Goal: Information Seeking & Learning: Learn about a topic

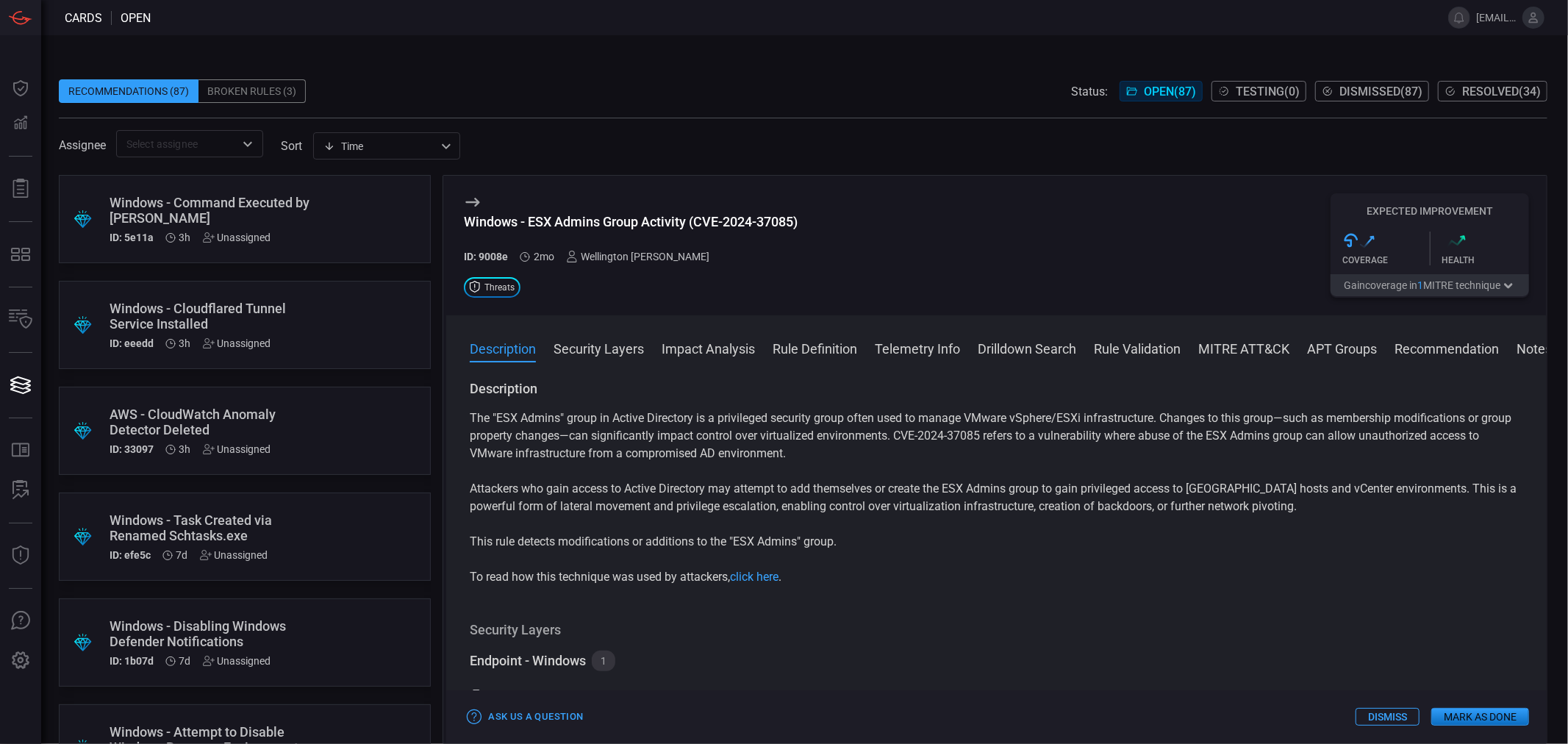
click at [1473, 715] on button "Mark as Done" at bounding box center [1480, 716] width 98 height 18
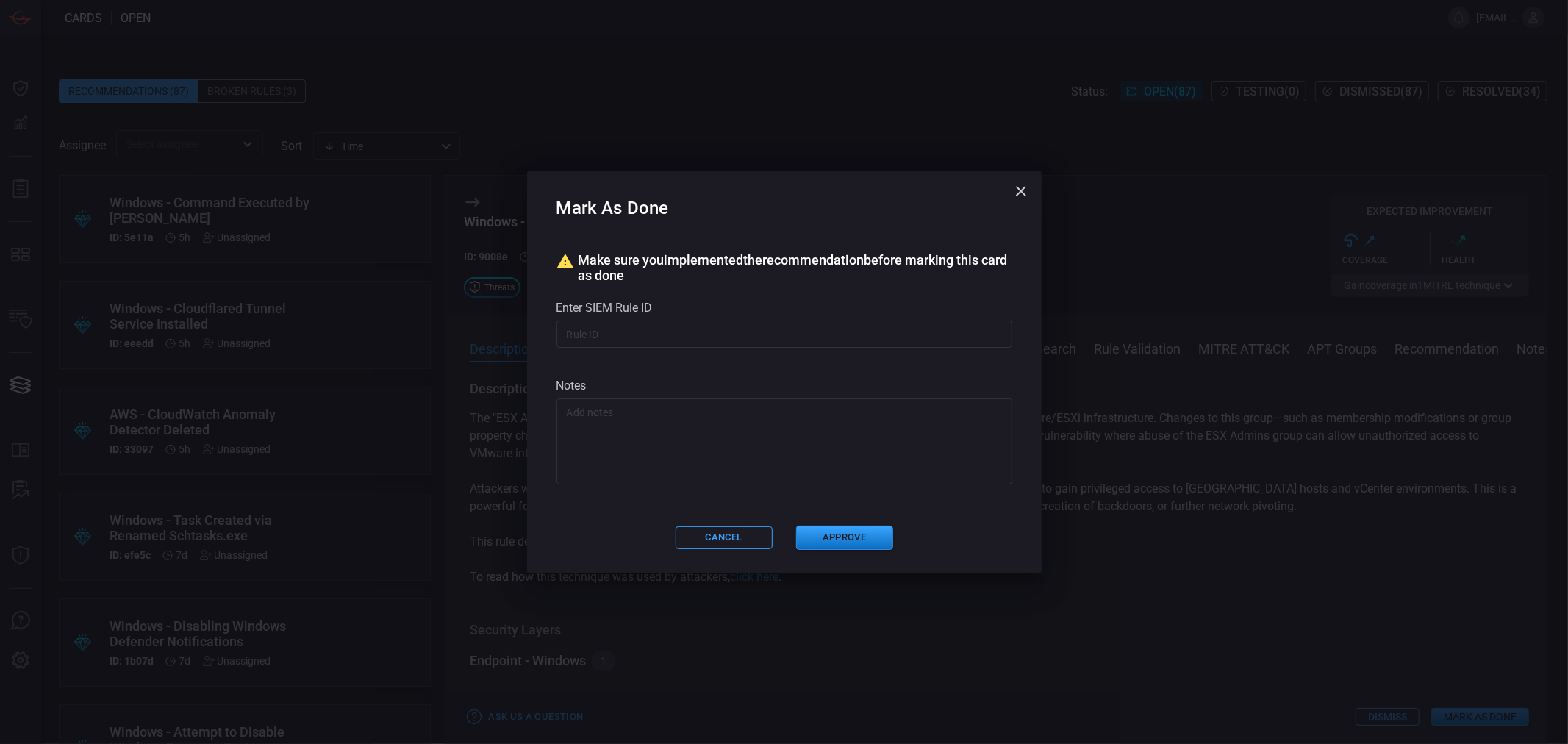
click at [695, 424] on textarea at bounding box center [784, 441] width 435 height 74
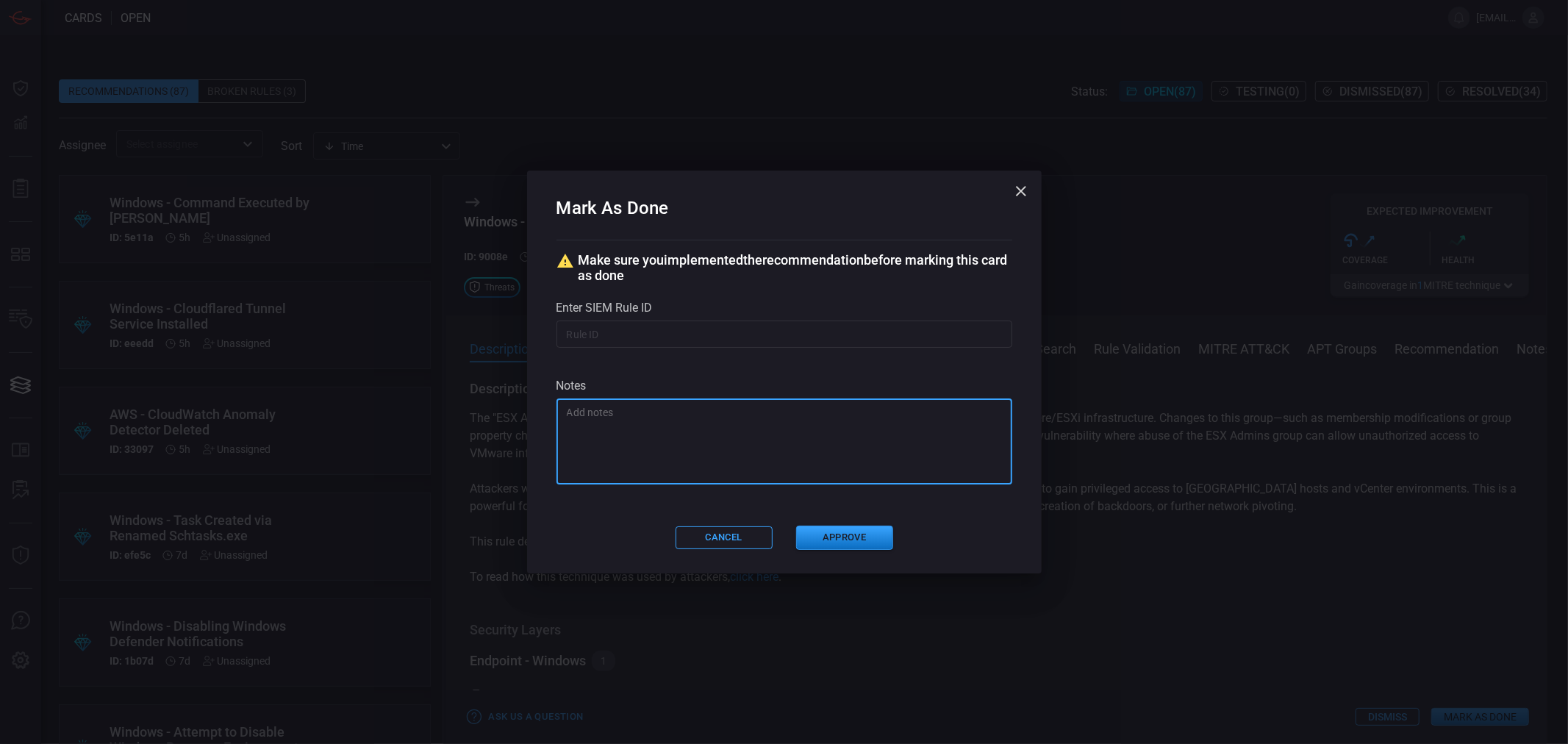
paste textarea "SCTASK19812608"
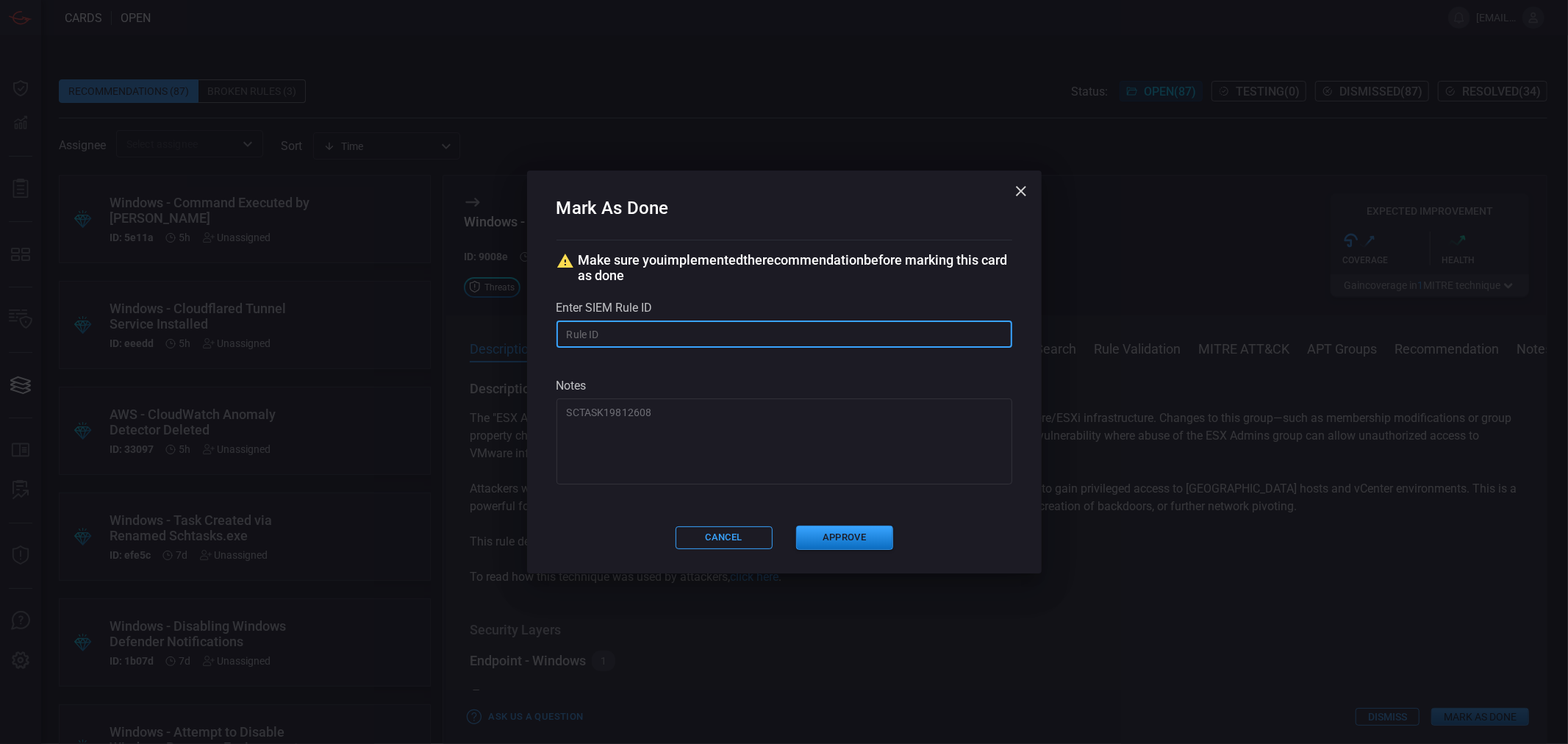
click at [696, 330] on input "text" at bounding box center [784, 334] width 456 height 27
click at [564, 407] on div "SCTASK19812608 x ​" at bounding box center [784, 441] width 456 height 86
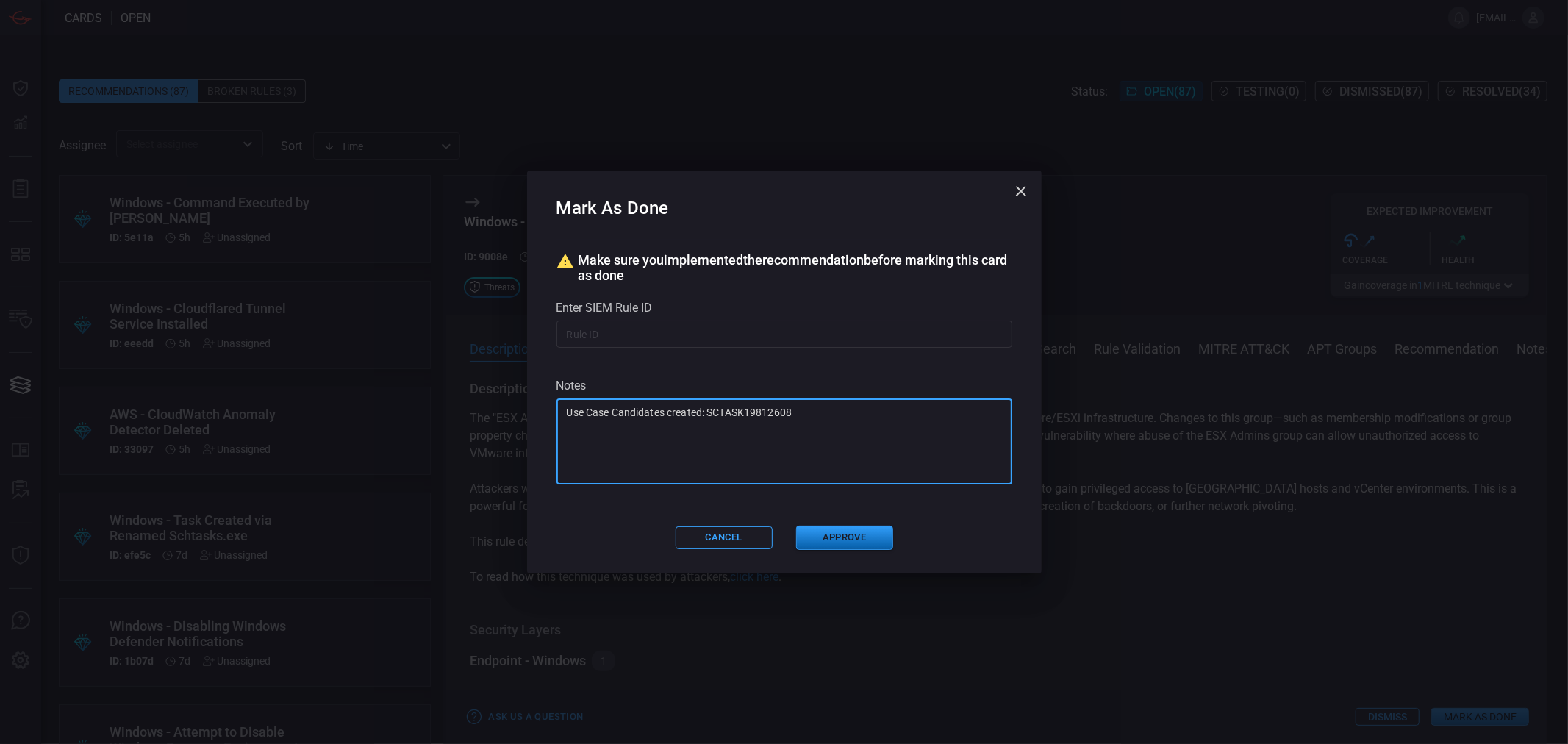
type textarea "Use Case Candidates created: SCTASK19812608"
click at [856, 531] on button "Approve" at bounding box center [845, 537] width 97 height 24
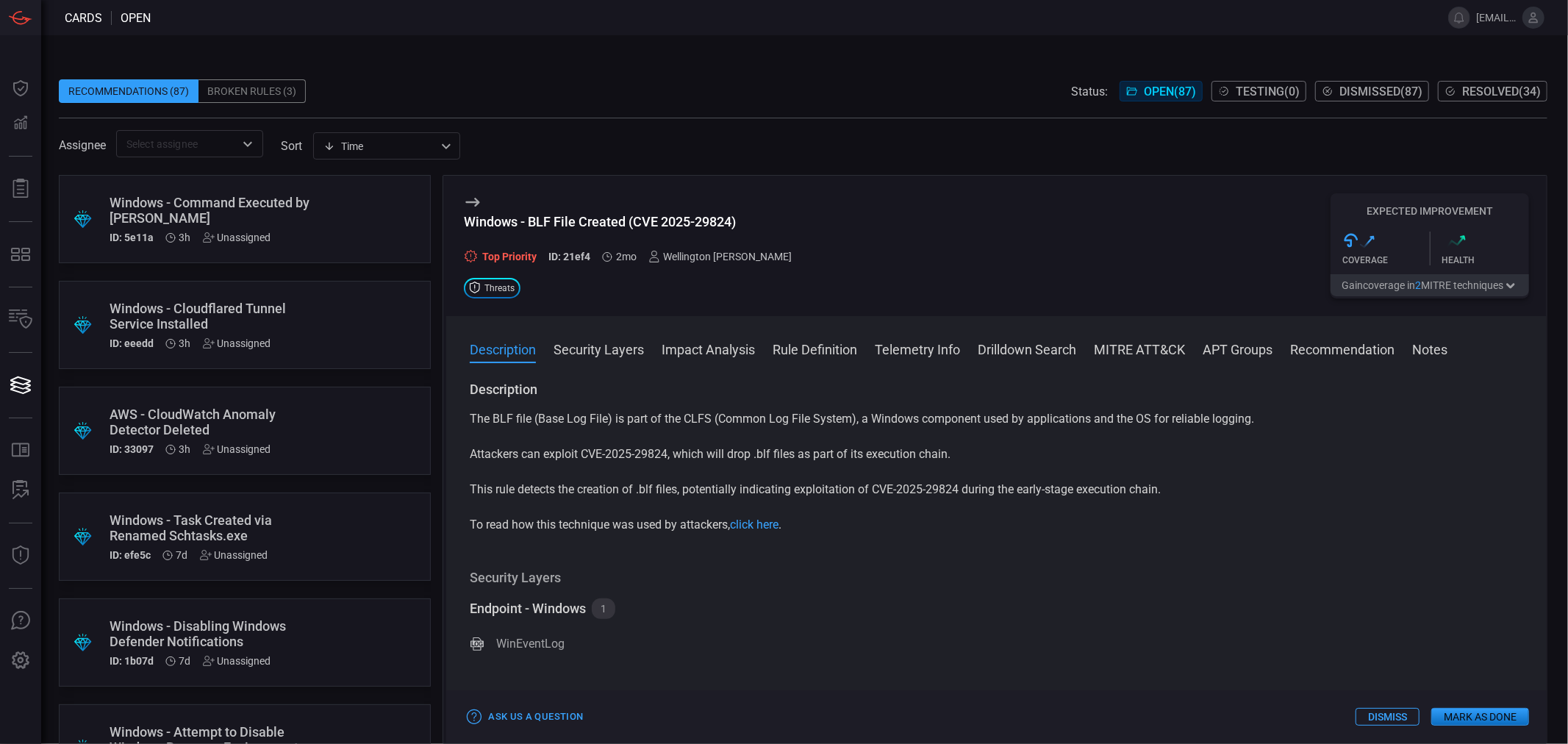
click at [1371, 711] on button "Dismiss" at bounding box center [1388, 716] width 64 height 18
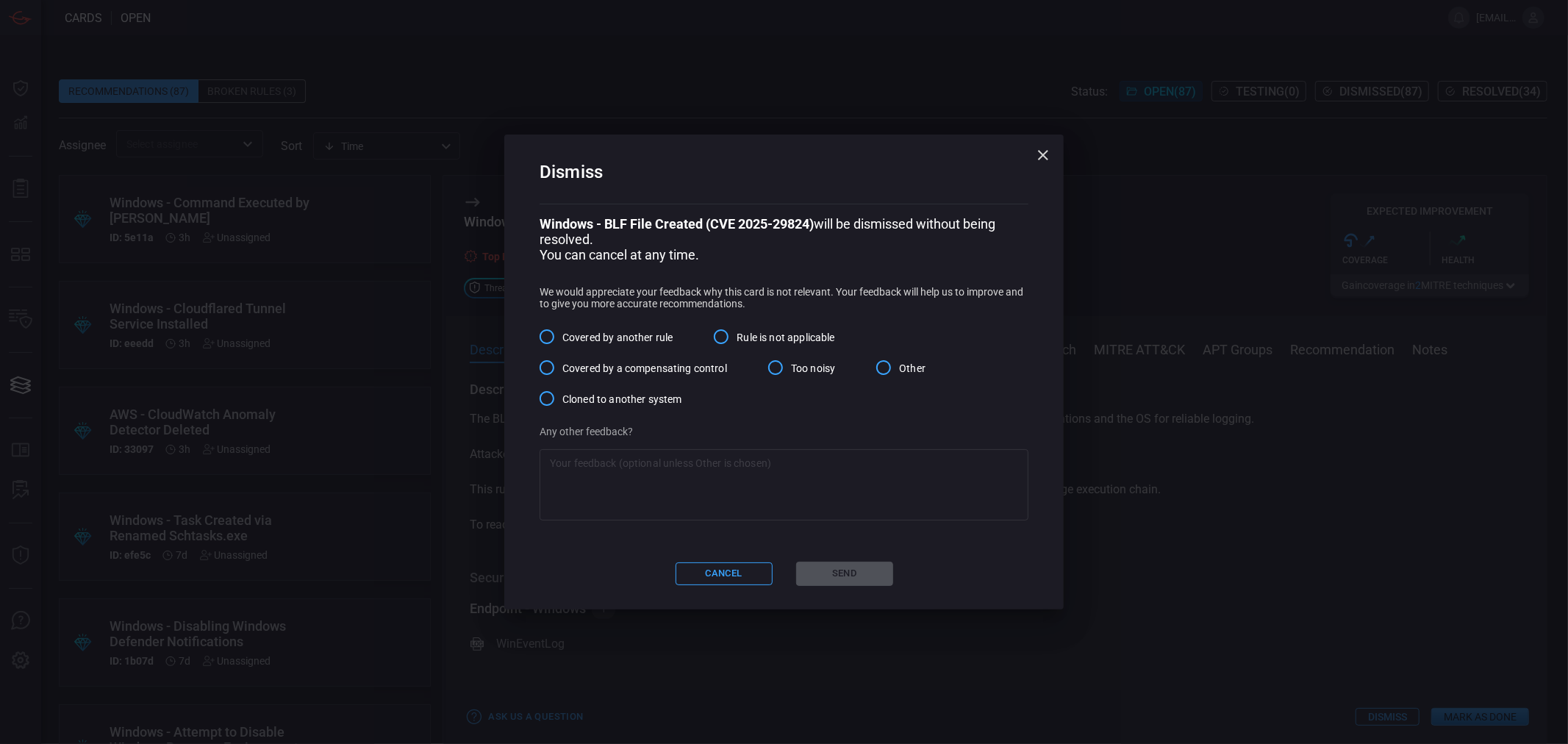
click at [744, 335] on span "Rule is not applicable" at bounding box center [786, 337] width 98 height 16
click at [737, 335] on input "Rule is not applicable" at bounding box center [721, 337] width 31 height 31
click at [807, 583] on button "Send" at bounding box center [845, 573] width 97 height 24
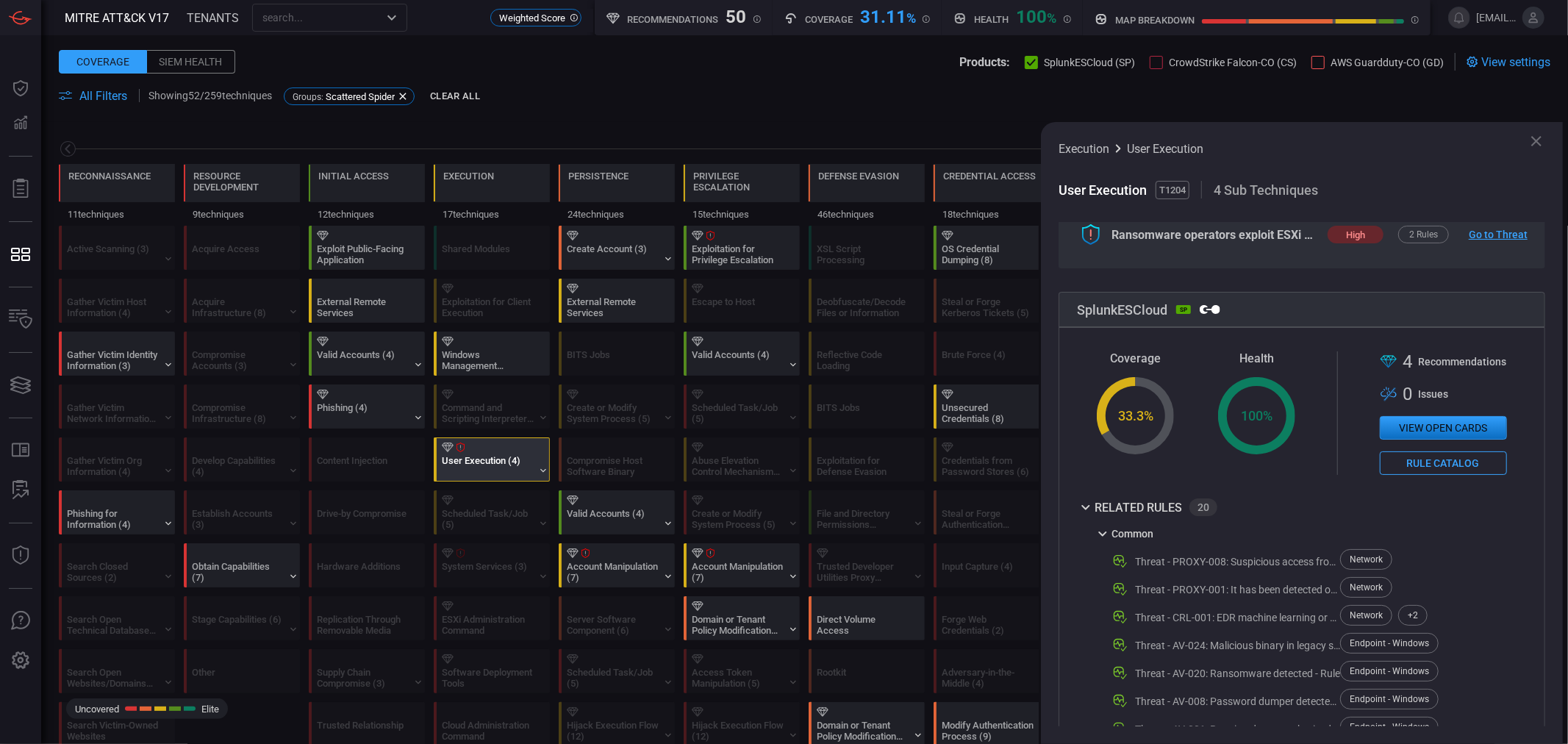
scroll to position [652, 0]
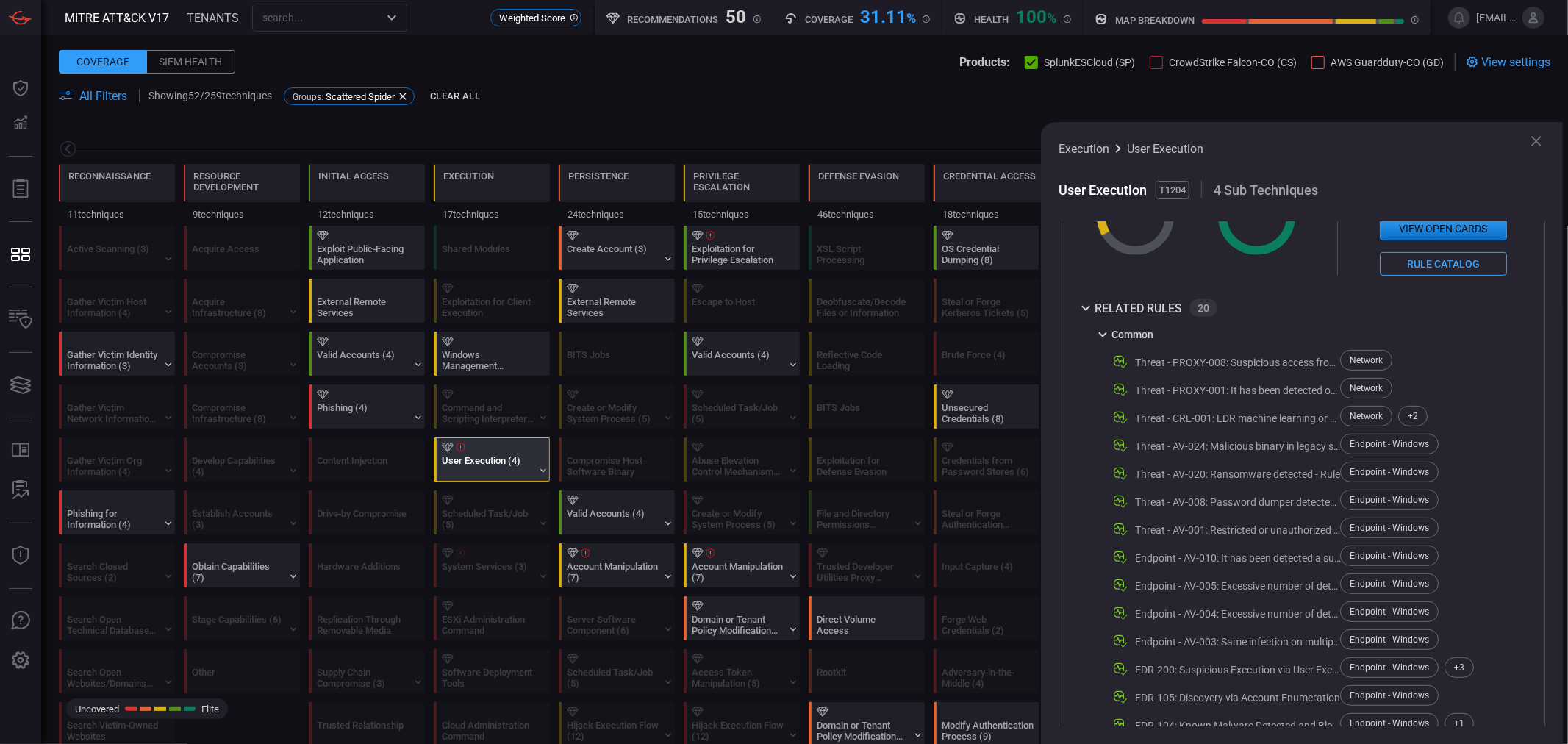
click at [1209, 369] on div "Threat - PROXY-008: Suspicious access from MS Office - Rule" at bounding box center [1237, 362] width 206 height 12
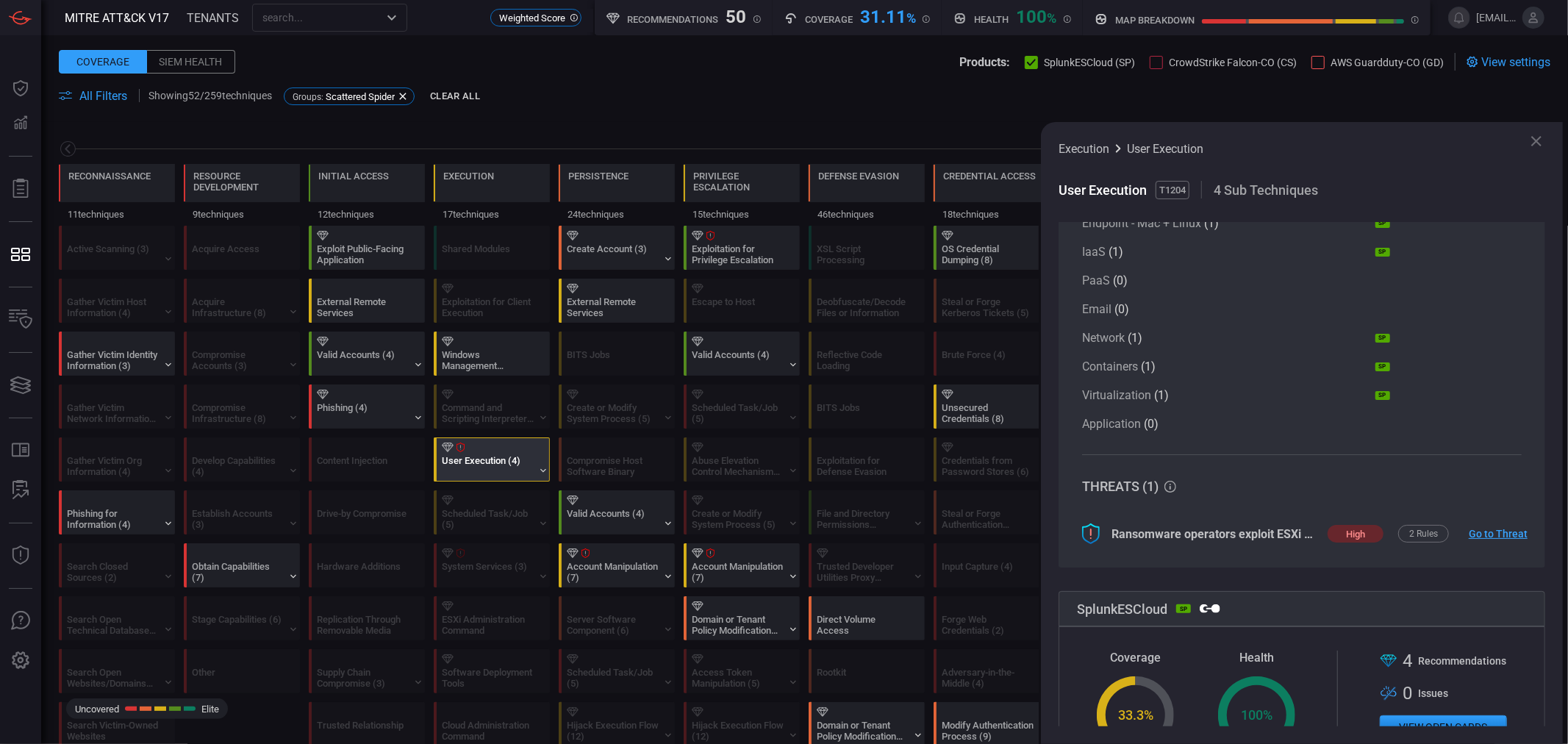
scroll to position [0, 0]
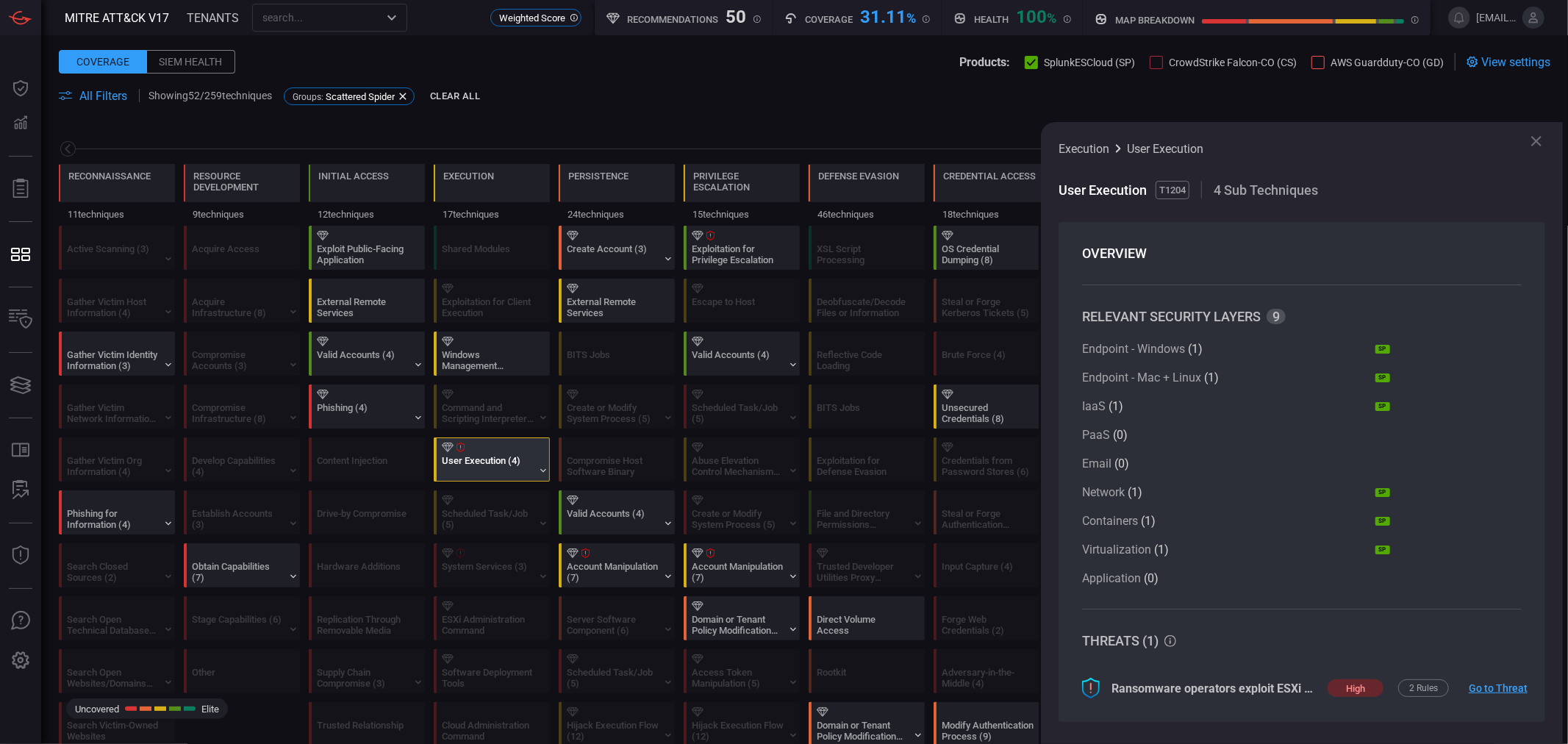
click at [346, 405] on div "Phishing (4)" at bounding box center [363, 413] width 92 height 22
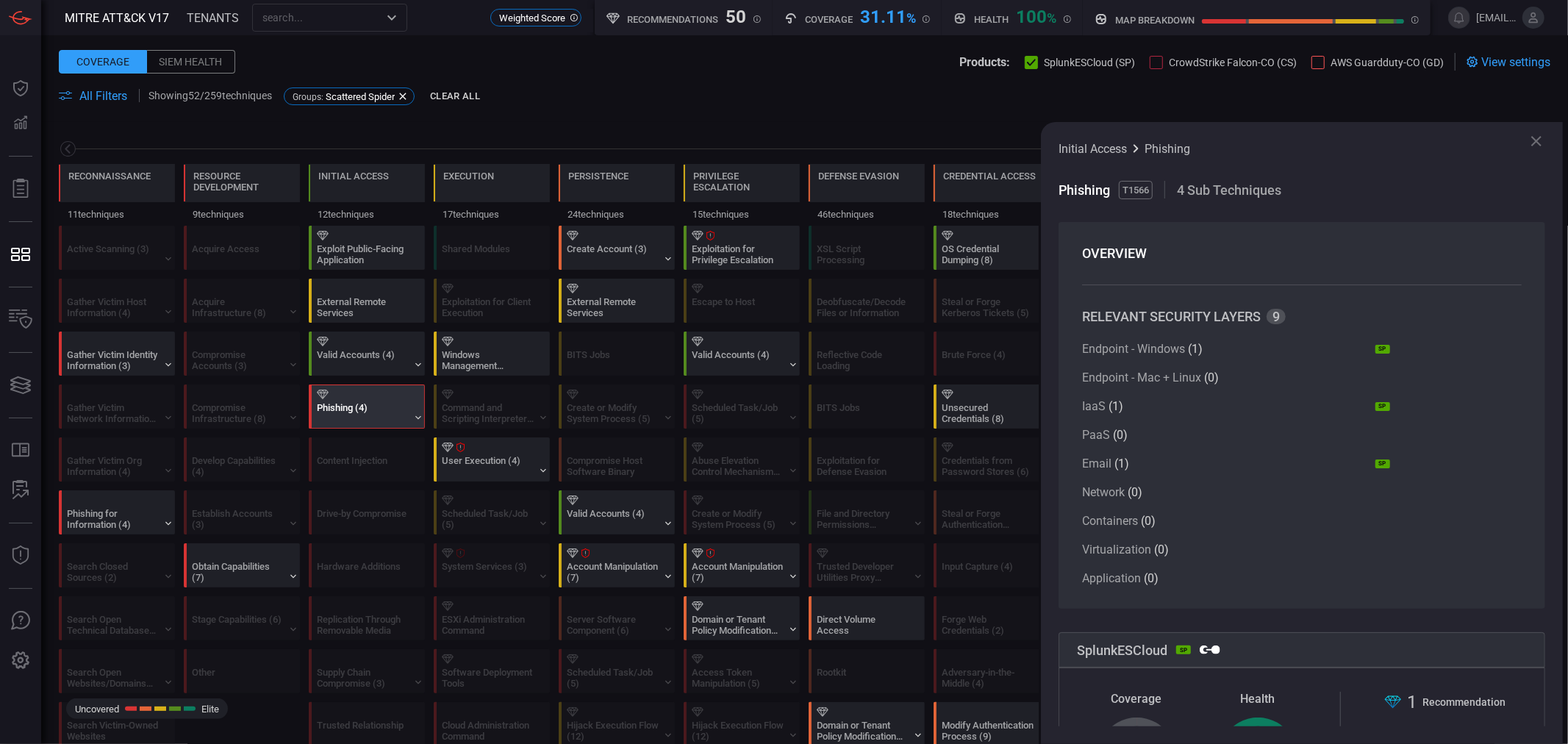
click at [329, 407] on div "Phishing (4)" at bounding box center [363, 413] width 92 height 22
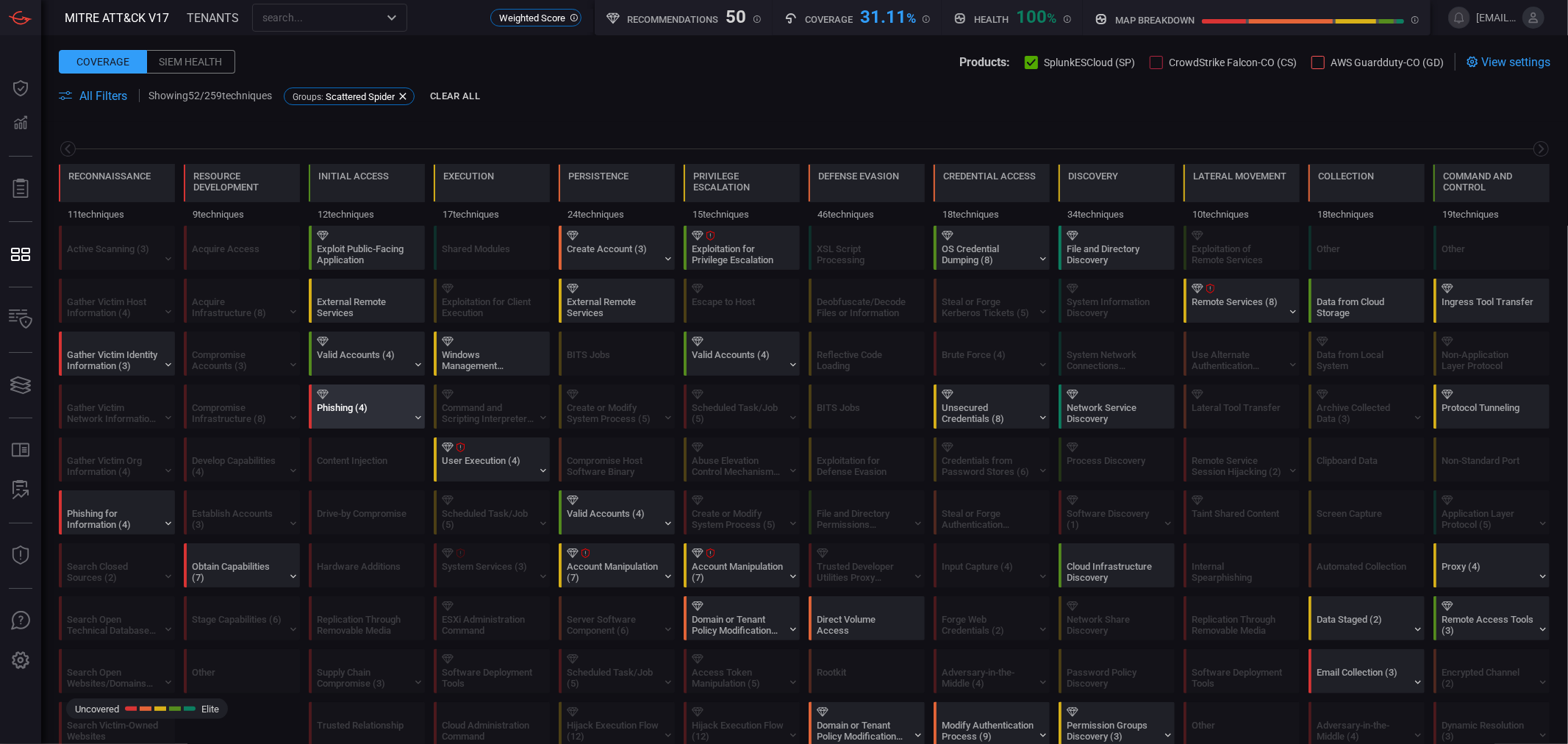
click at [336, 420] on div "Phishing (4)" at bounding box center [363, 413] width 92 height 22
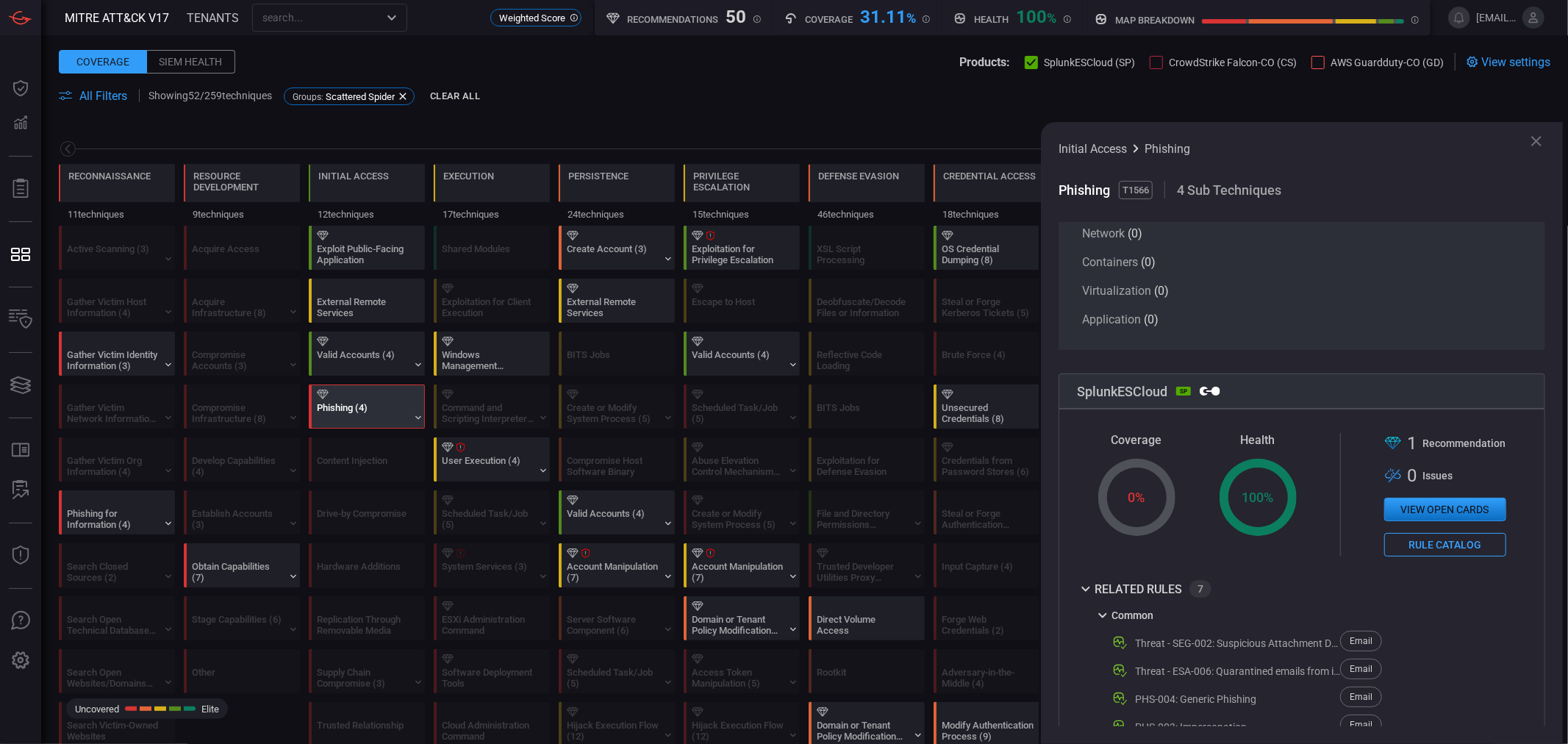
scroll to position [67, 0]
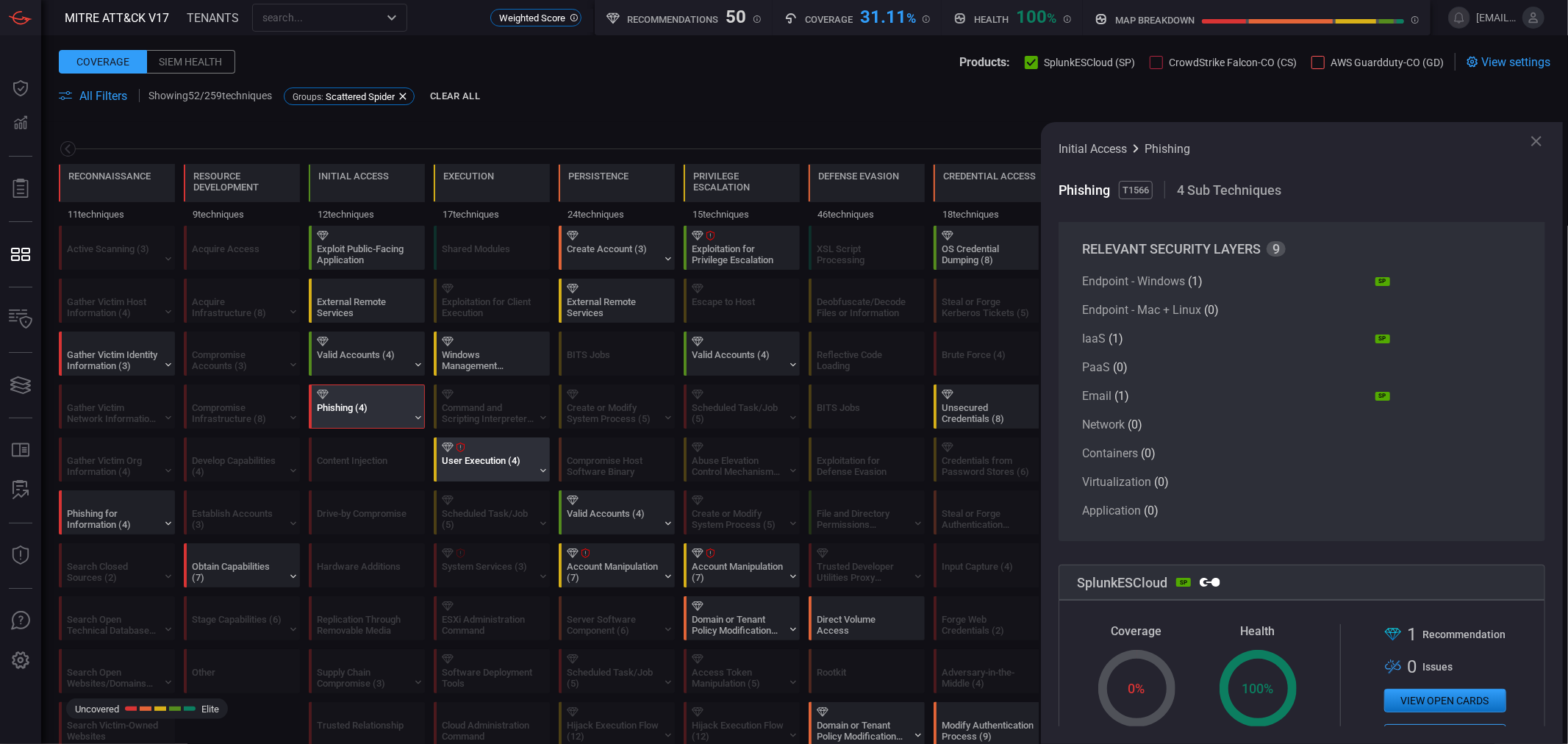
click at [515, 467] on div "User Execution (4)" at bounding box center [487, 465] width 92 height 22
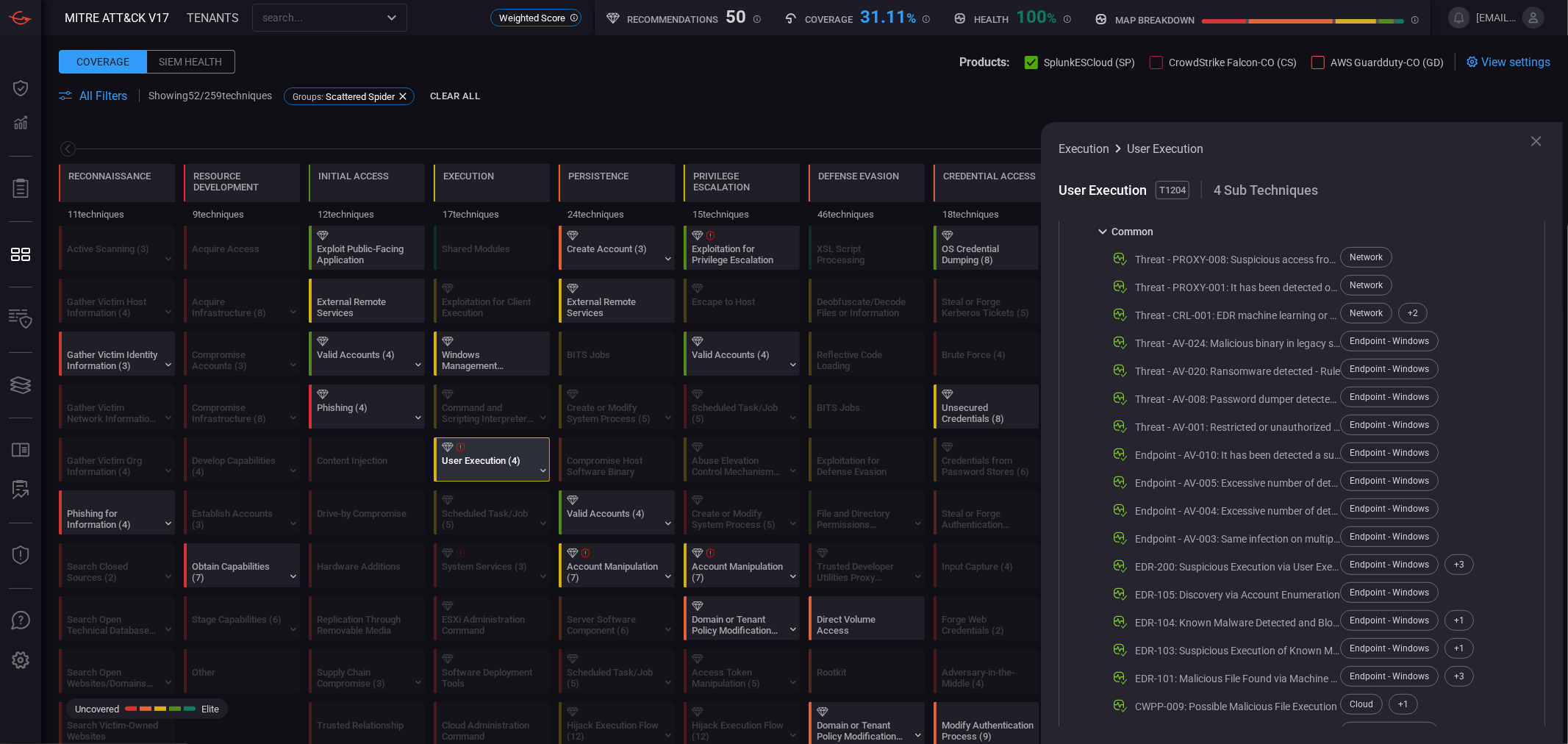
scroll to position [870, 0]
click at [1444, 597] on div "Cloud + 1 Containers" at bounding box center [1407, 597] width 134 height 28
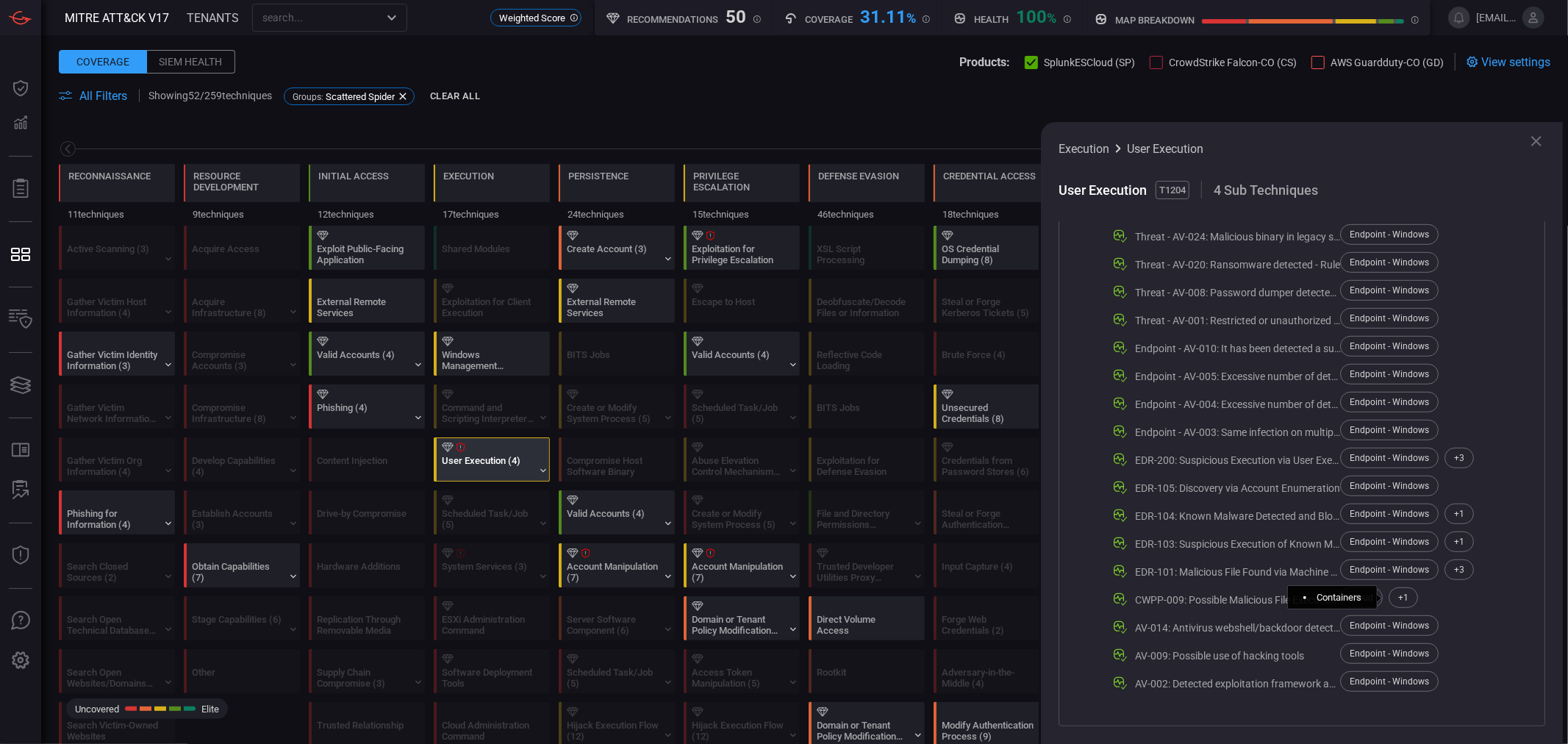
click at [1400, 604] on div "+ 1" at bounding box center [1403, 597] width 29 height 21
click at [1144, 595] on div "CWPP-009: Possible Malicious File Execution" at bounding box center [1236, 599] width 202 height 12
click at [1187, 605] on div "CWPP-009: Possible Malicious File Execution" at bounding box center [1236, 599] width 202 height 12
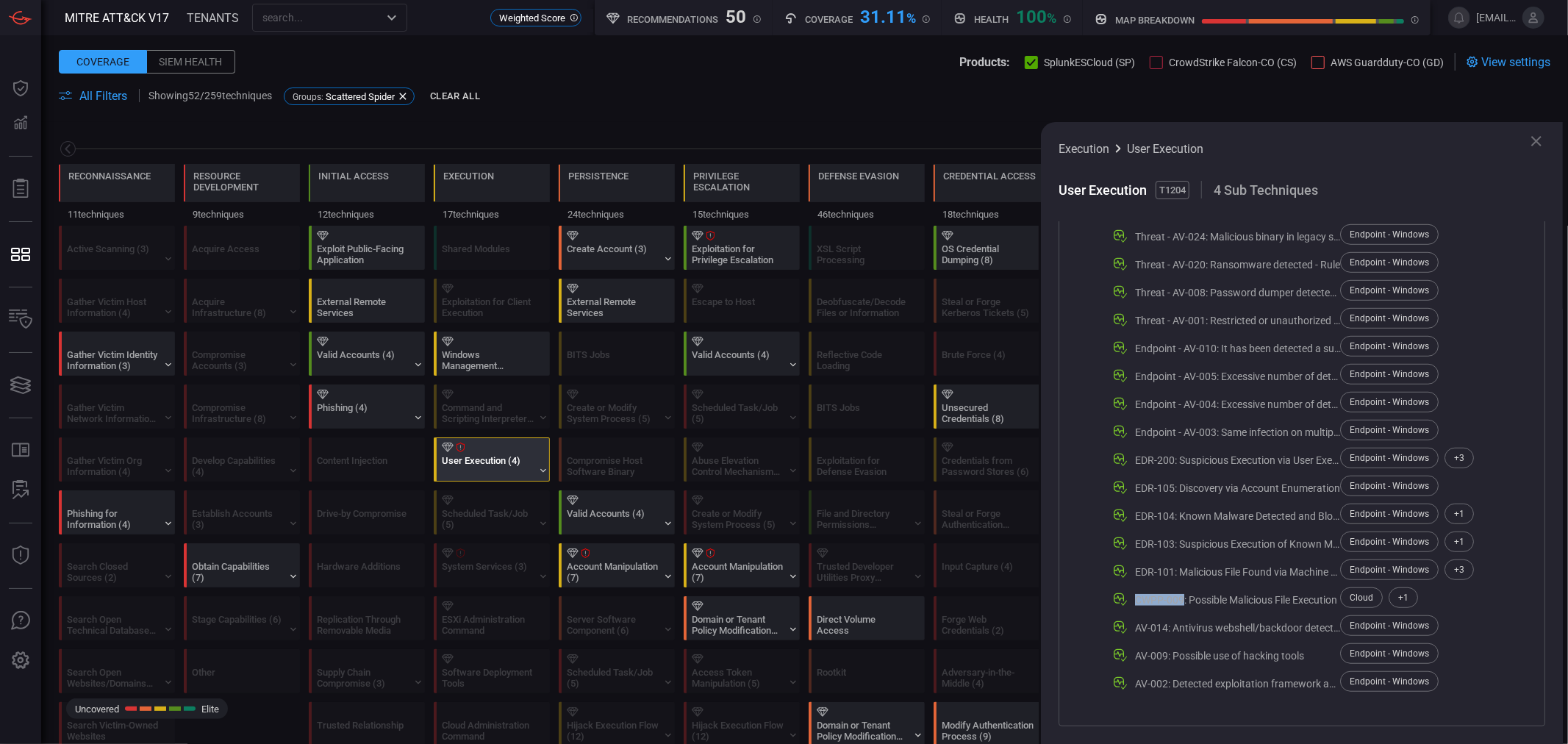
drag, startPoint x: 1182, startPoint y: 600, endPoint x: 1135, endPoint y: 597, distance: 47.1
click at [1135, 597] on div "CWPP-009: Possible Malicious File Execution" at bounding box center [1236, 599] width 202 height 12
copy div "CWPP-009"
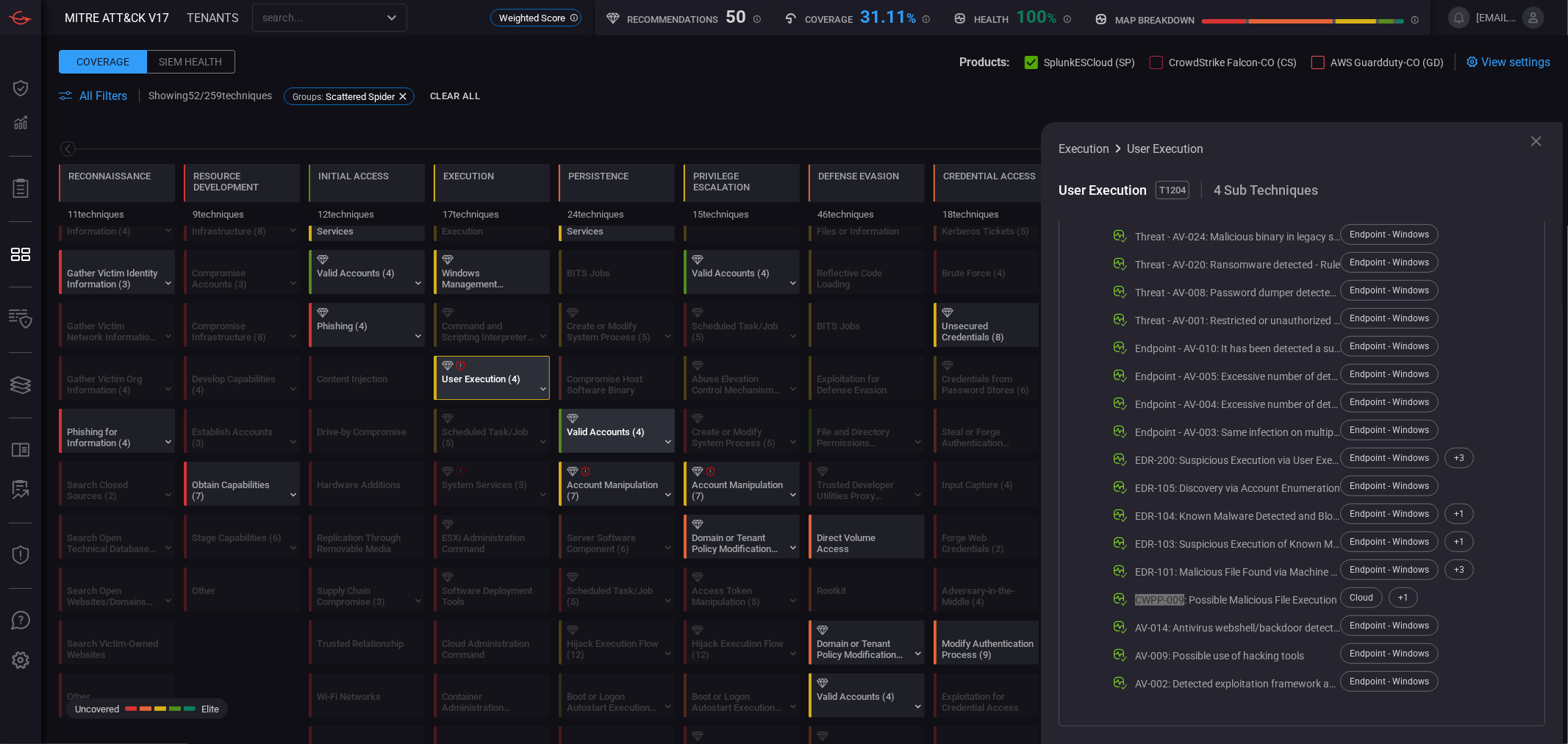
scroll to position [0, 0]
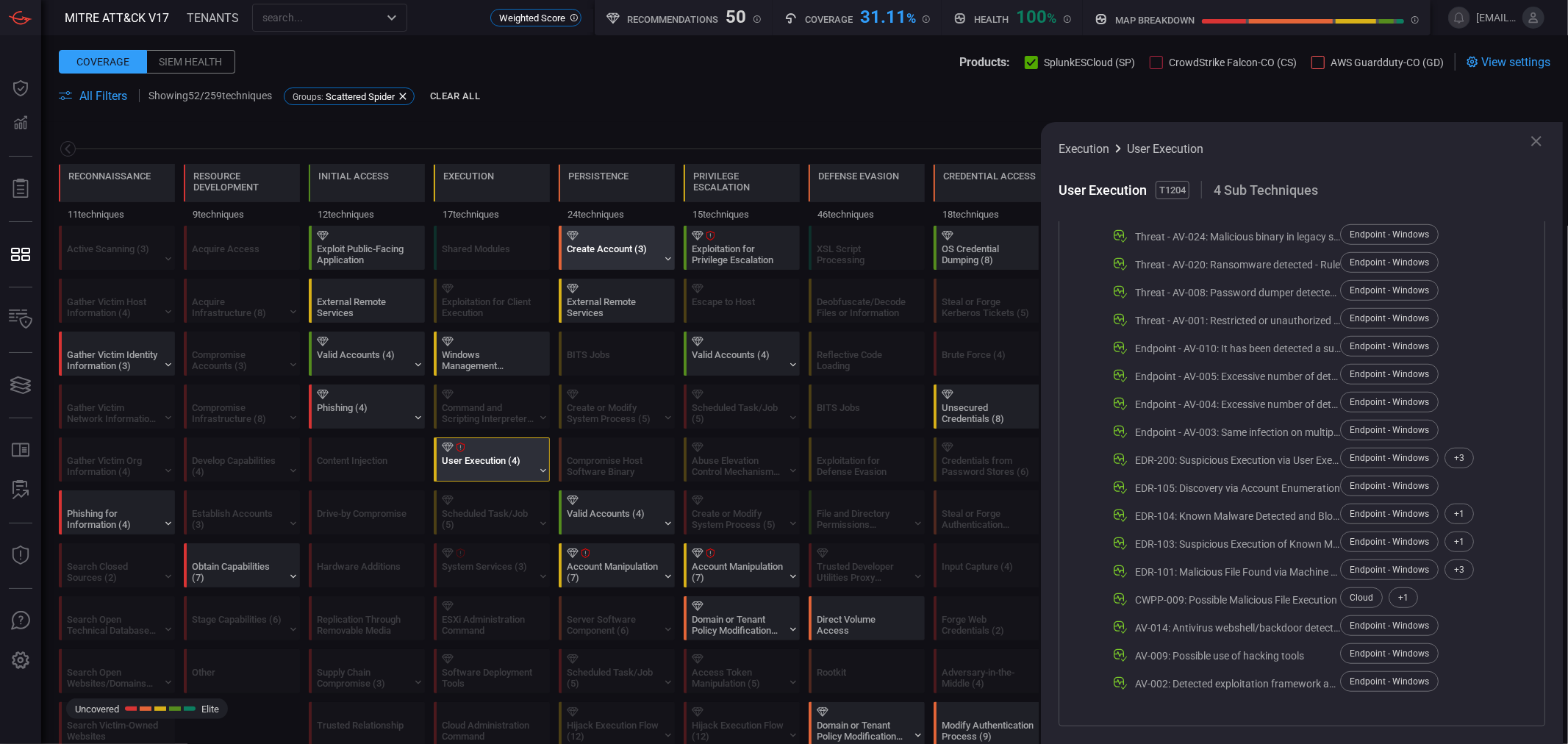
click at [620, 255] on div "Create Account (3)" at bounding box center [612, 254] width 92 height 22
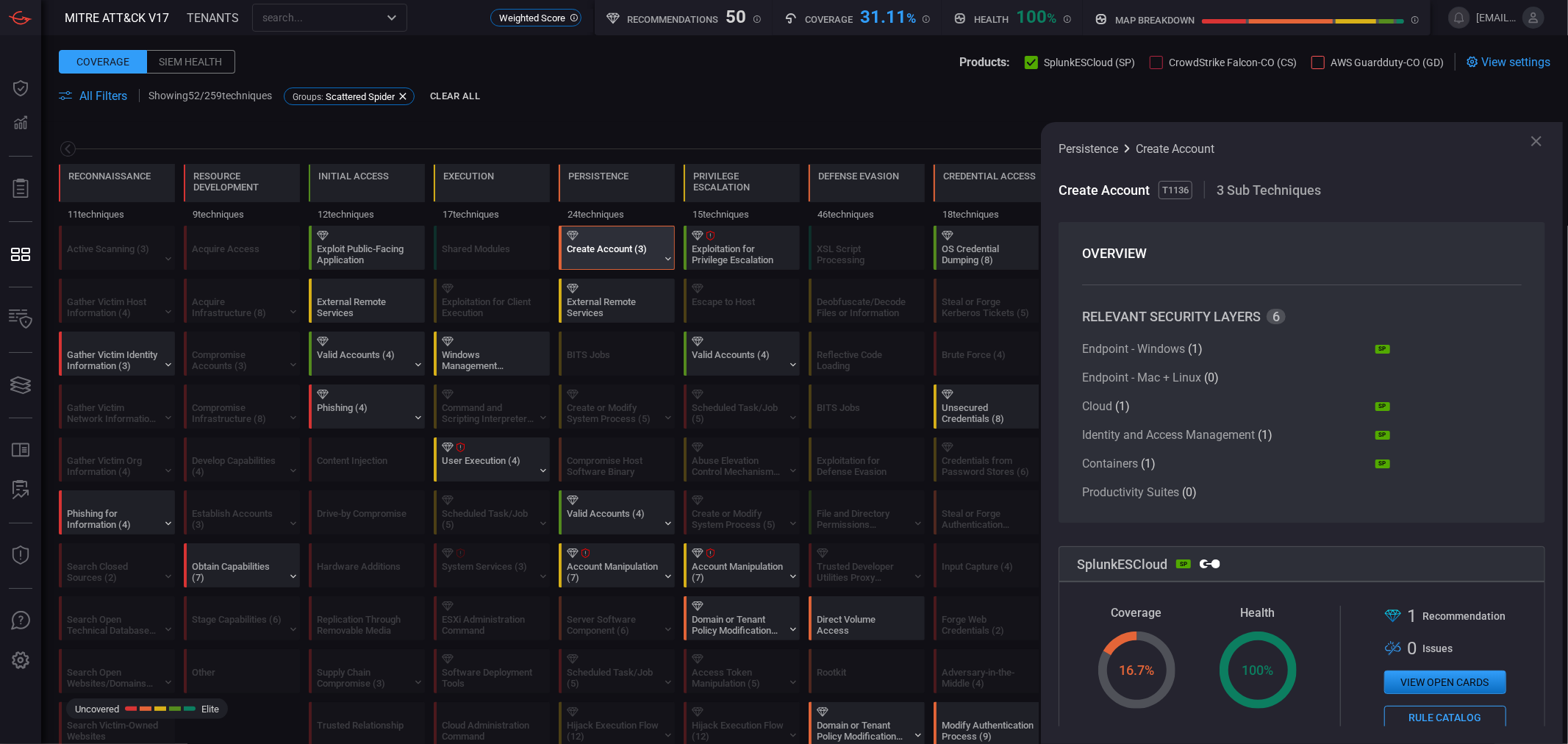
click at [1173, 188] on span "T1136" at bounding box center [1176, 190] width 34 height 19
copy span "T1136"
click at [1207, 377] on span "( 0 )" at bounding box center [1212, 377] width 15 height 14
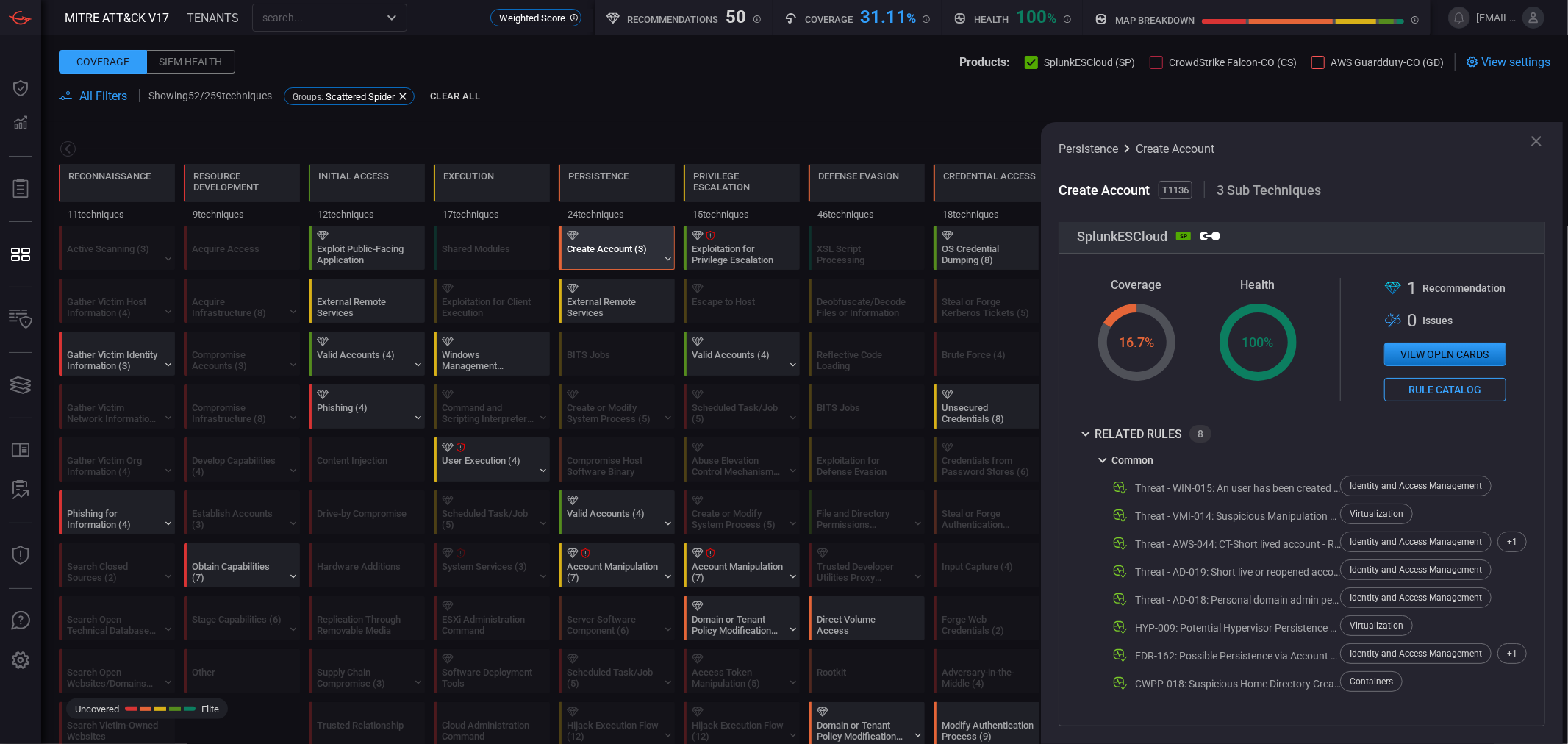
scroll to position [333, 0]
click at [1498, 546] on div "+ 1" at bounding box center [1512, 542] width 29 height 21
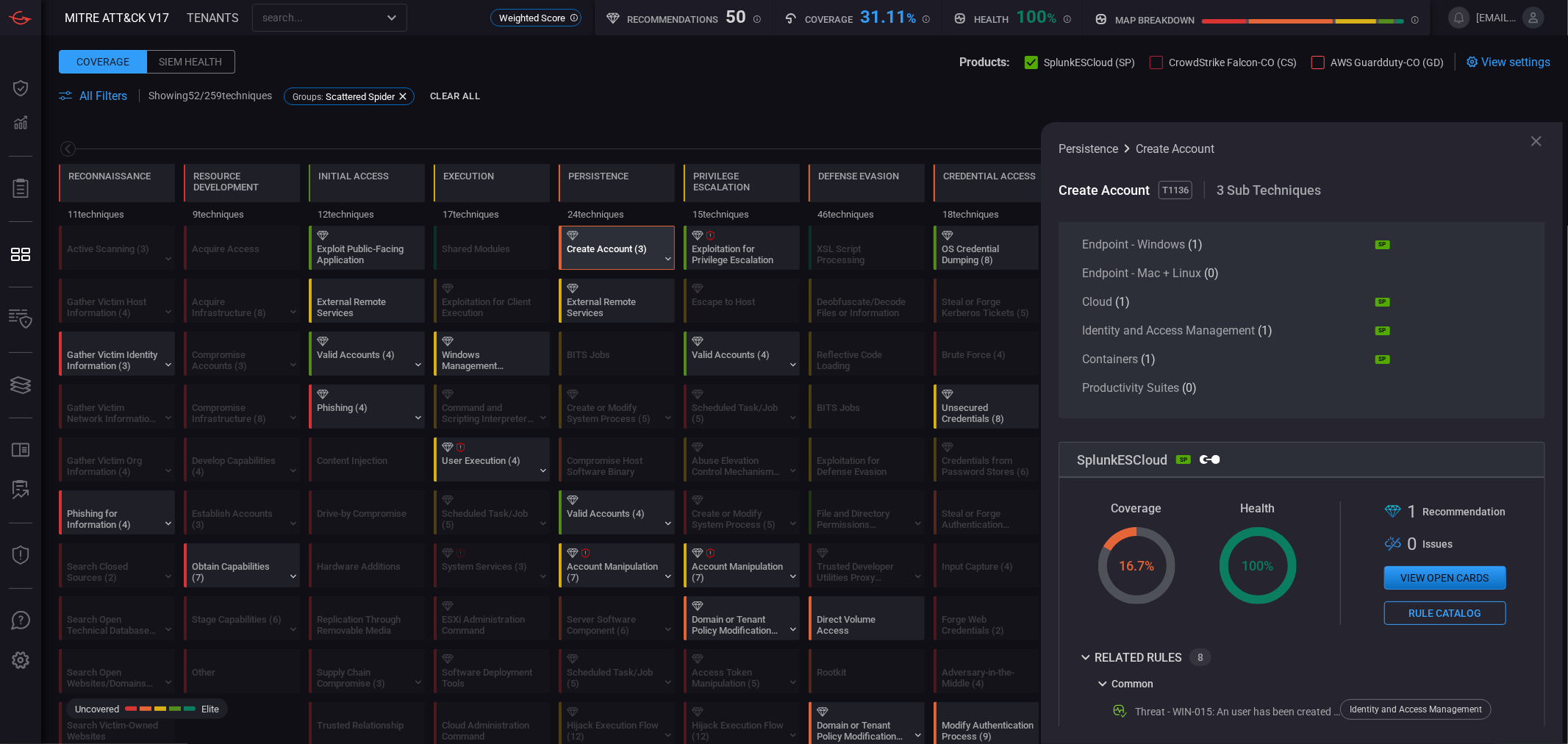
scroll to position [0, 0]
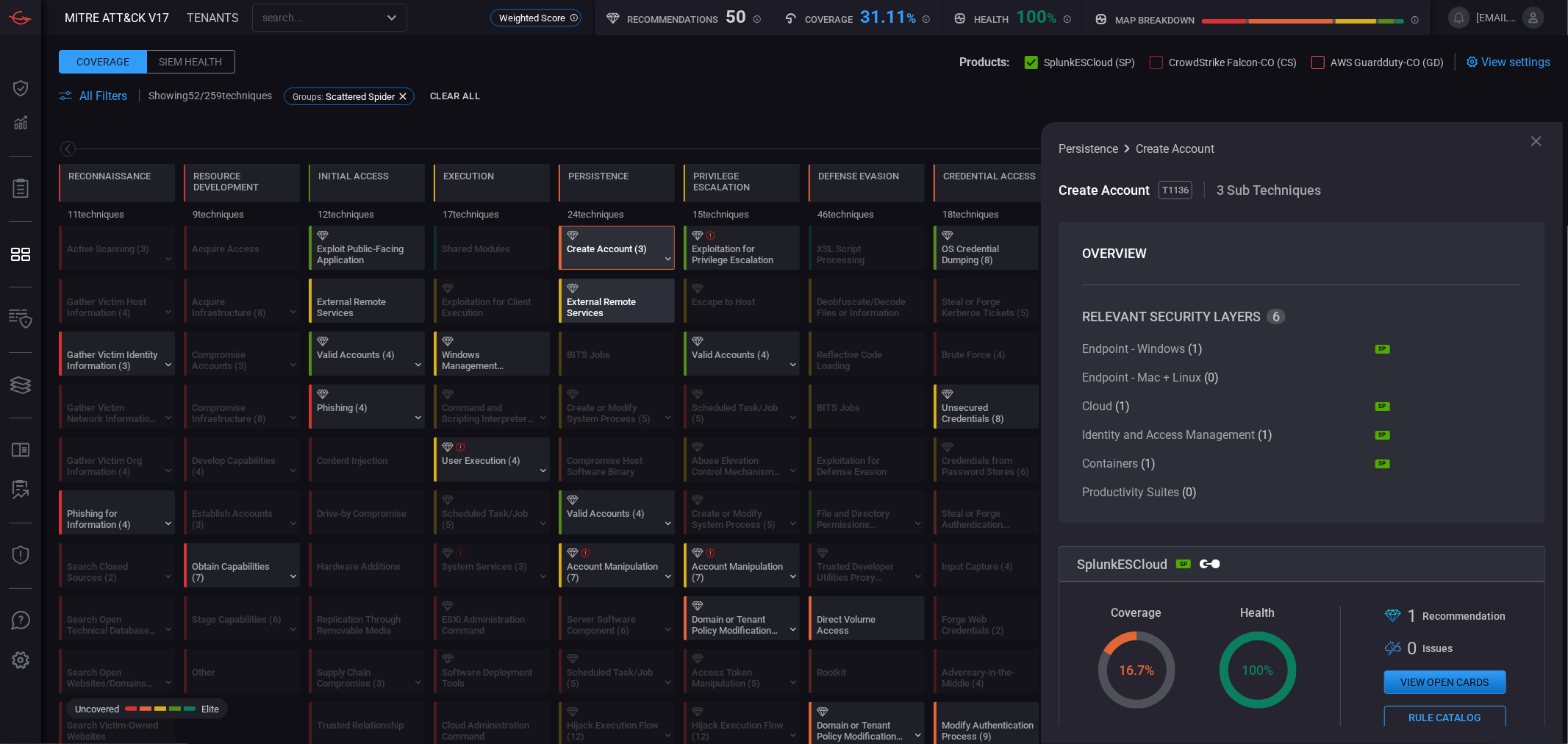
click at [640, 317] on div "External Remote Services" at bounding box center [612, 307] width 92 height 22
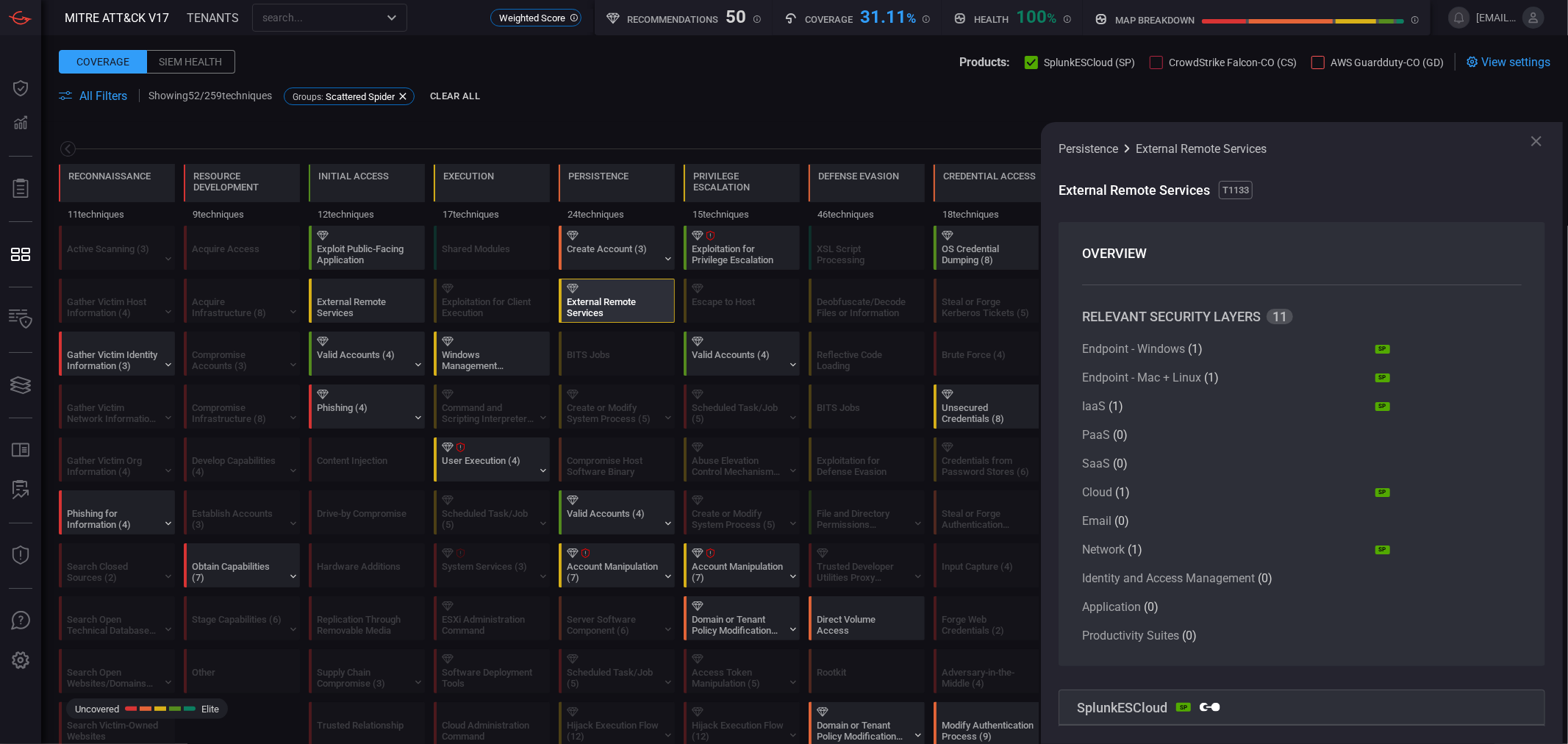
click at [1245, 185] on span "T1133" at bounding box center [1236, 190] width 34 height 19
copy span "T1133"
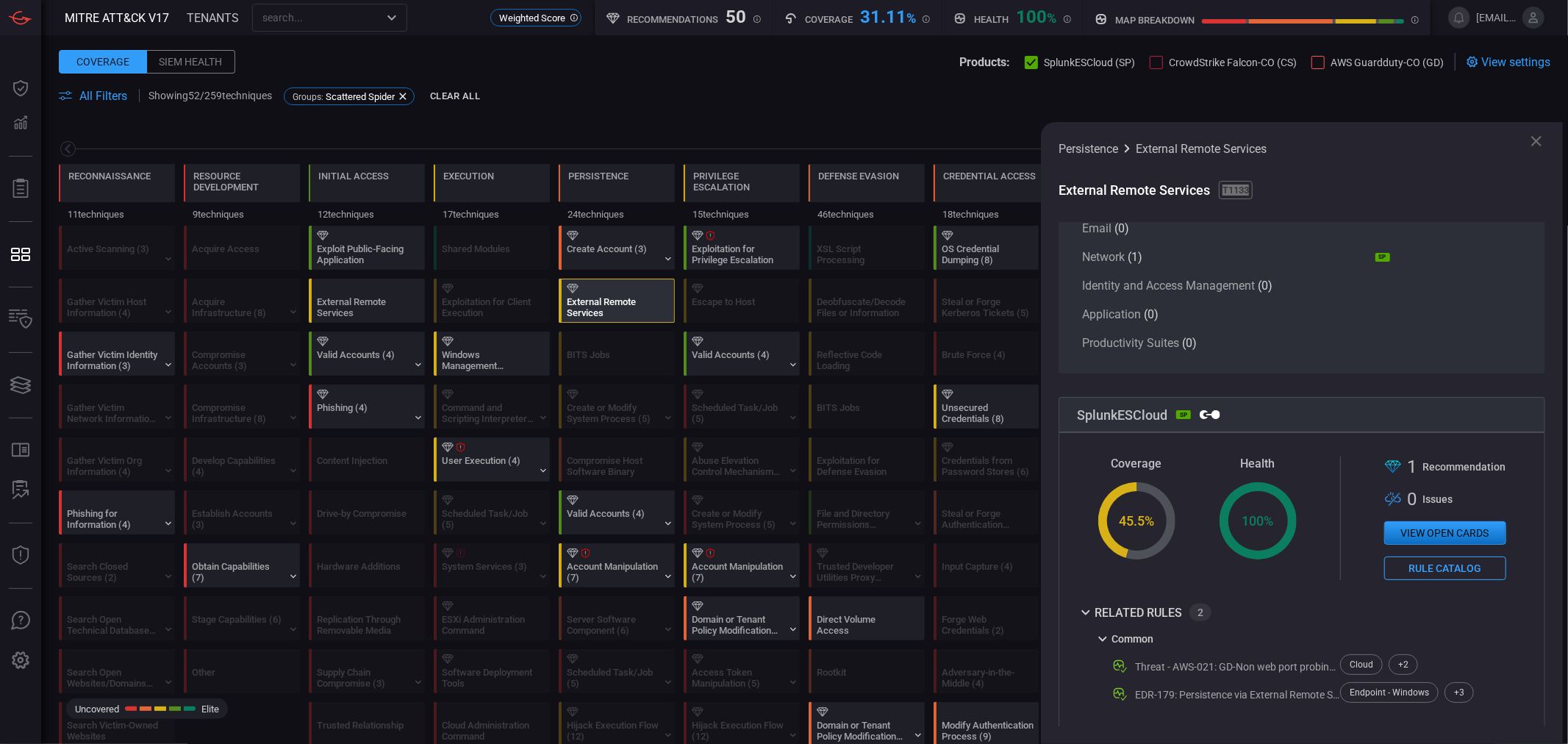
scroll to position [313, 0]
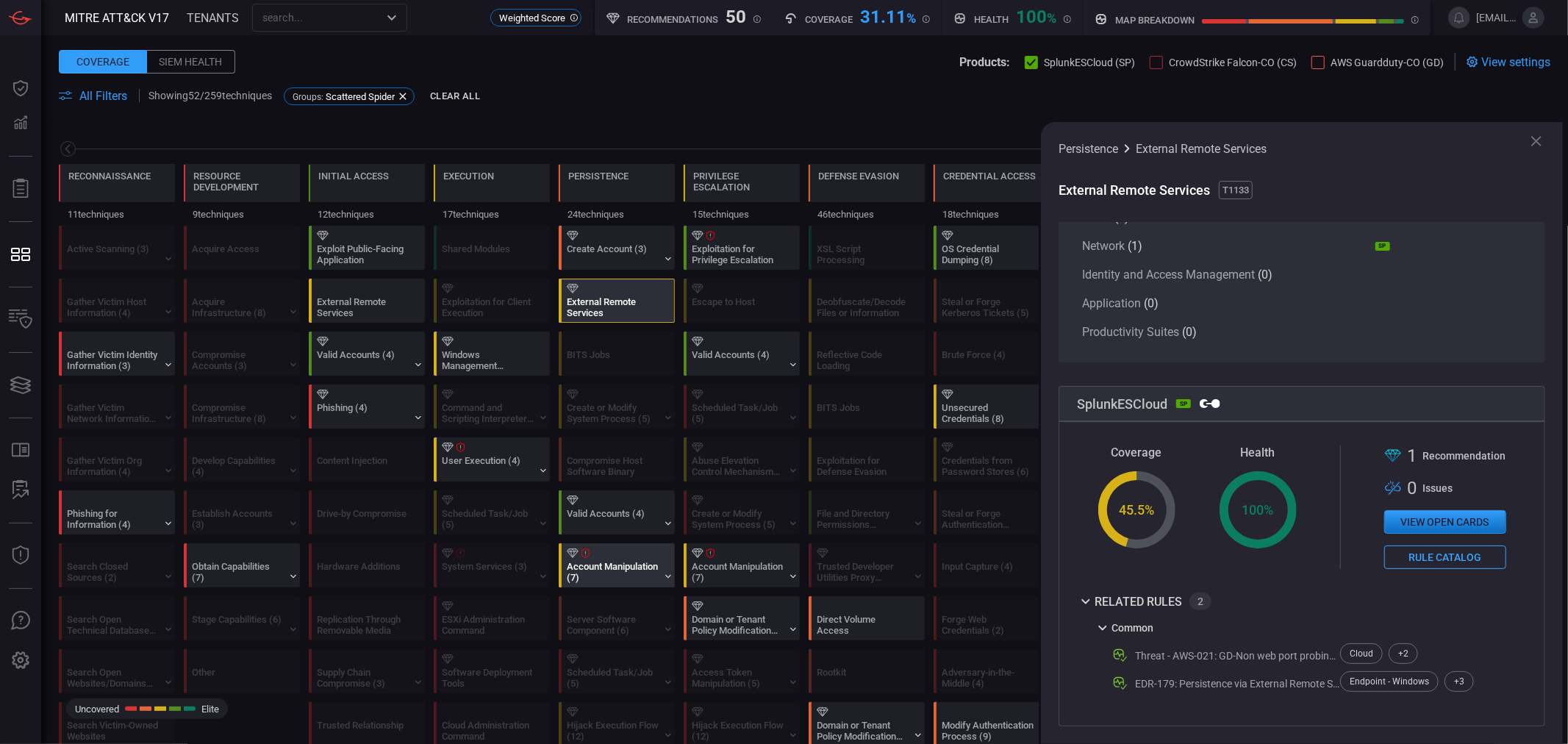
click at [619, 558] on div at bounding box center [619, 553] width 106 height 9
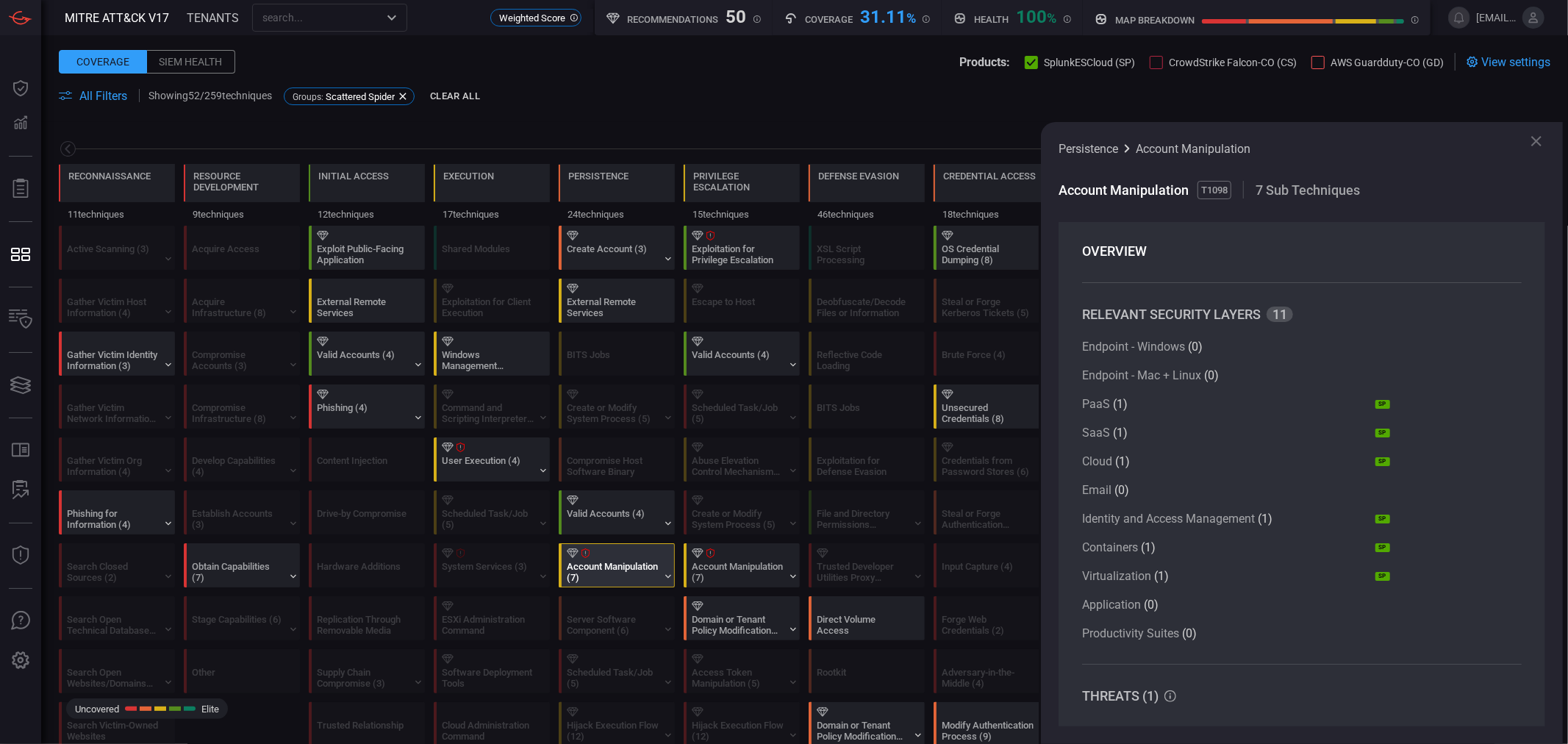
scroll to position [0, 0]
click at [1219, 189] on span "T1098" at bounding box center [1215, 190] width 34 height 19
copy span "T1098"
click at [1276, 569] on div "Endpoint - Windows ( 0 ) Endpoint - Mac + Linux ( 0 ) PaaS ( 1 ) SP SaaS ( 1 ) …" at bounding box center [1236, 491] width 308 height 300
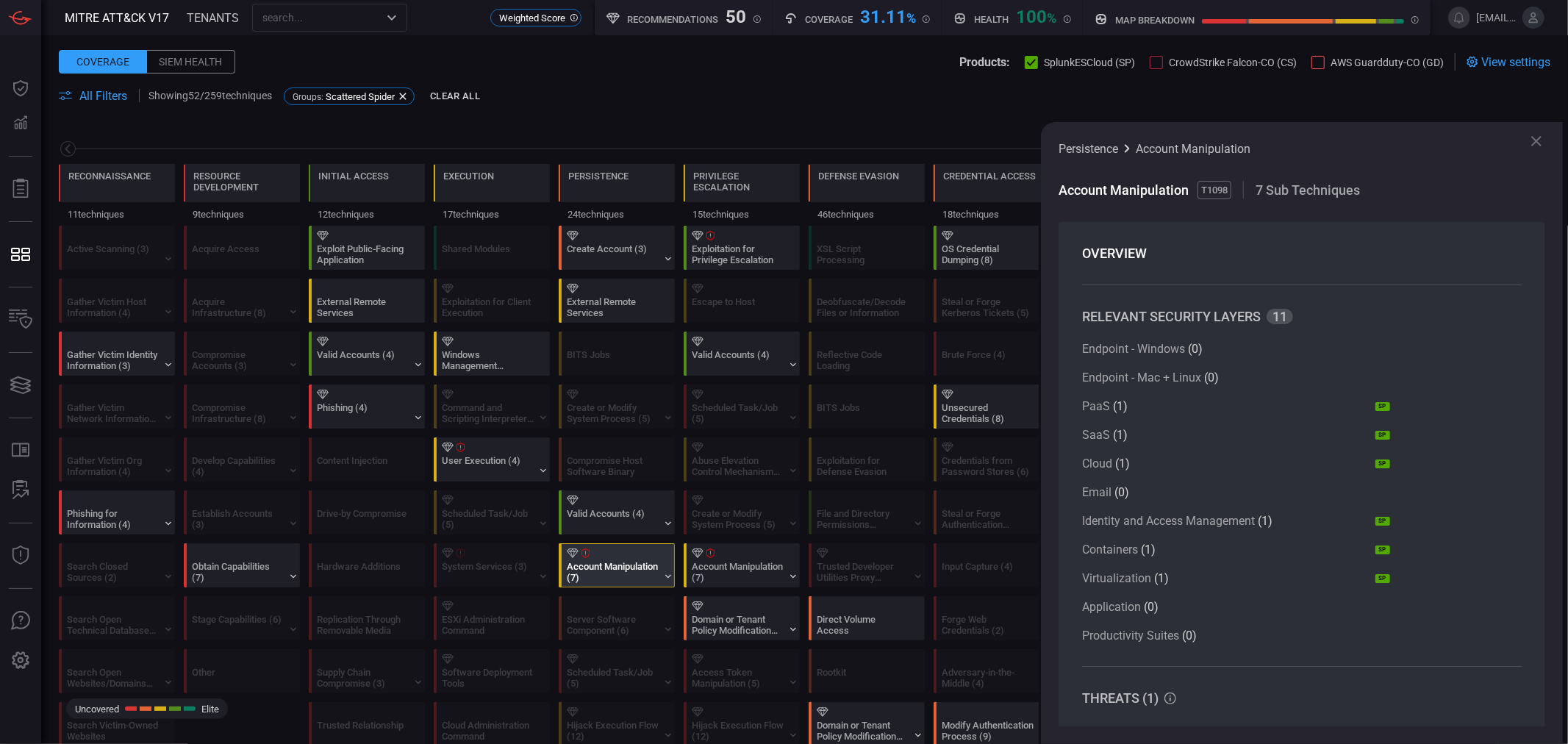
click at [1223, 185] on span "T1098" at bounding box center [1215, 190] width 34 height 19
copy span "T1098"
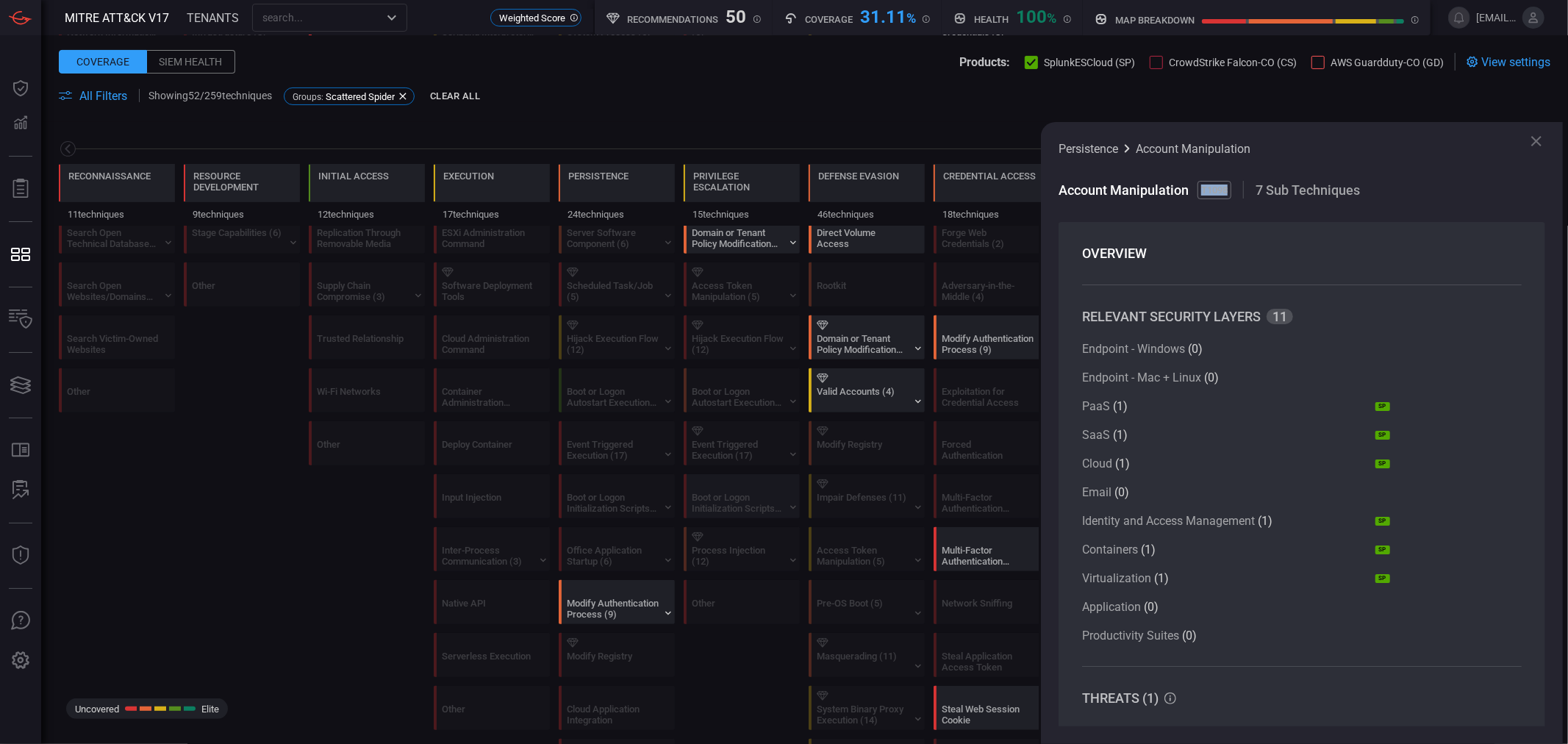
scroll to position [571, 0]
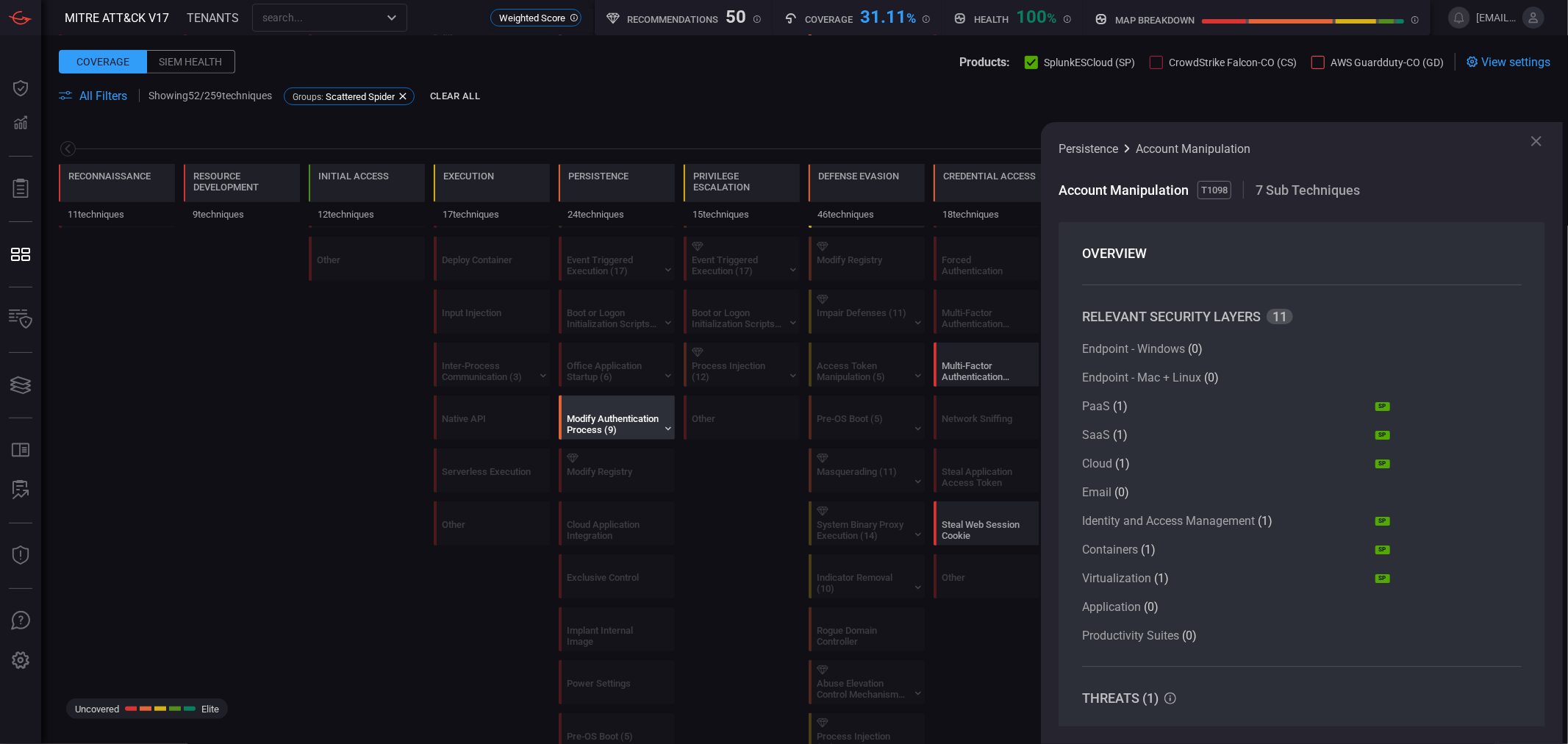
click at [619, 427] on div "Modify Authentication Process (9)" at bounding box center [612, 424] width 92 height 22
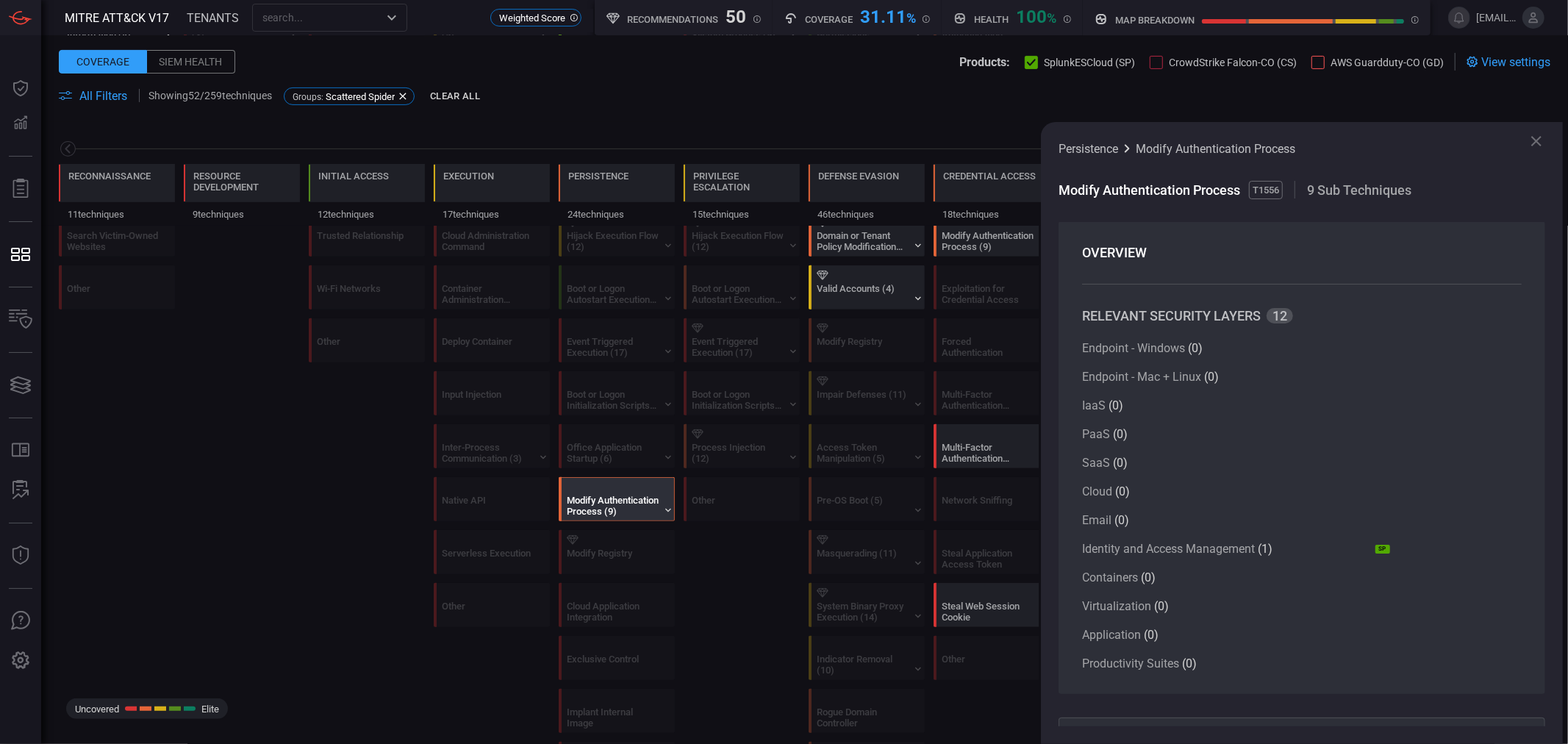
scroll to position [0, 0]
click at [1275, 187] on span "T1556" at bounding box center [1266, 190] width 34 height 19
copy span "T1556"
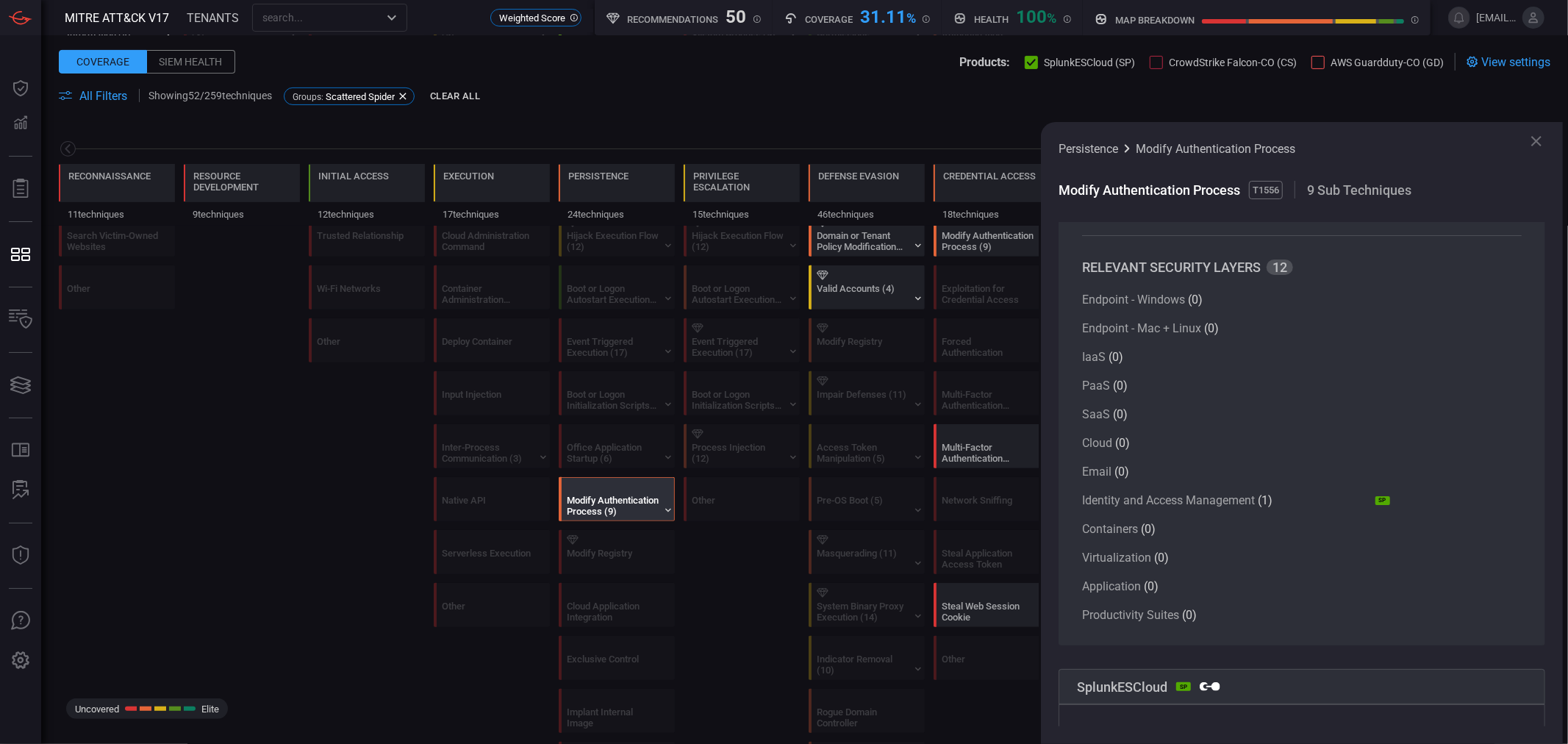
scroll to position [49, 0]
click at [1539, 142] on icon at bounding box center [1536, 140] width 18 height 18
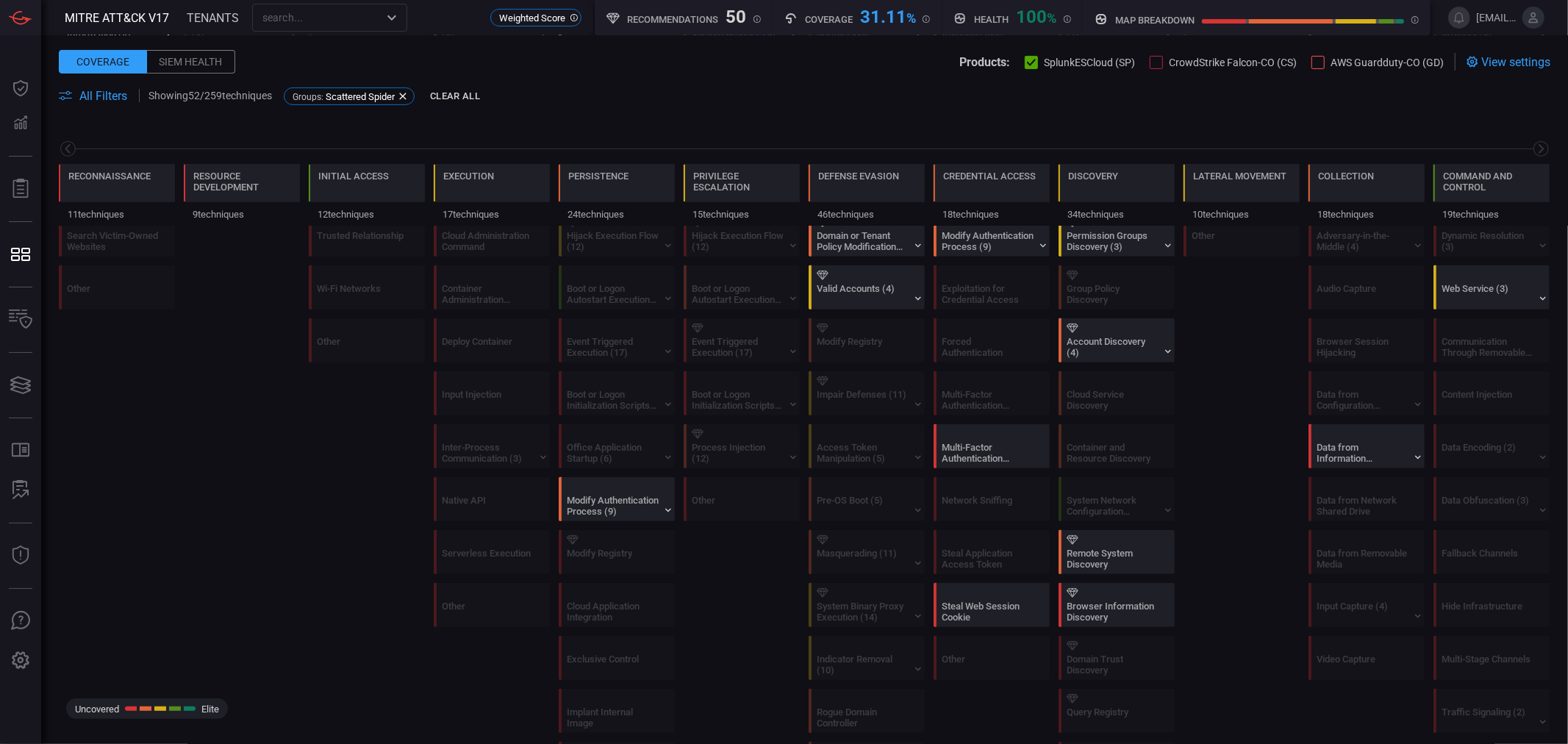
scroll to position [244, 0]
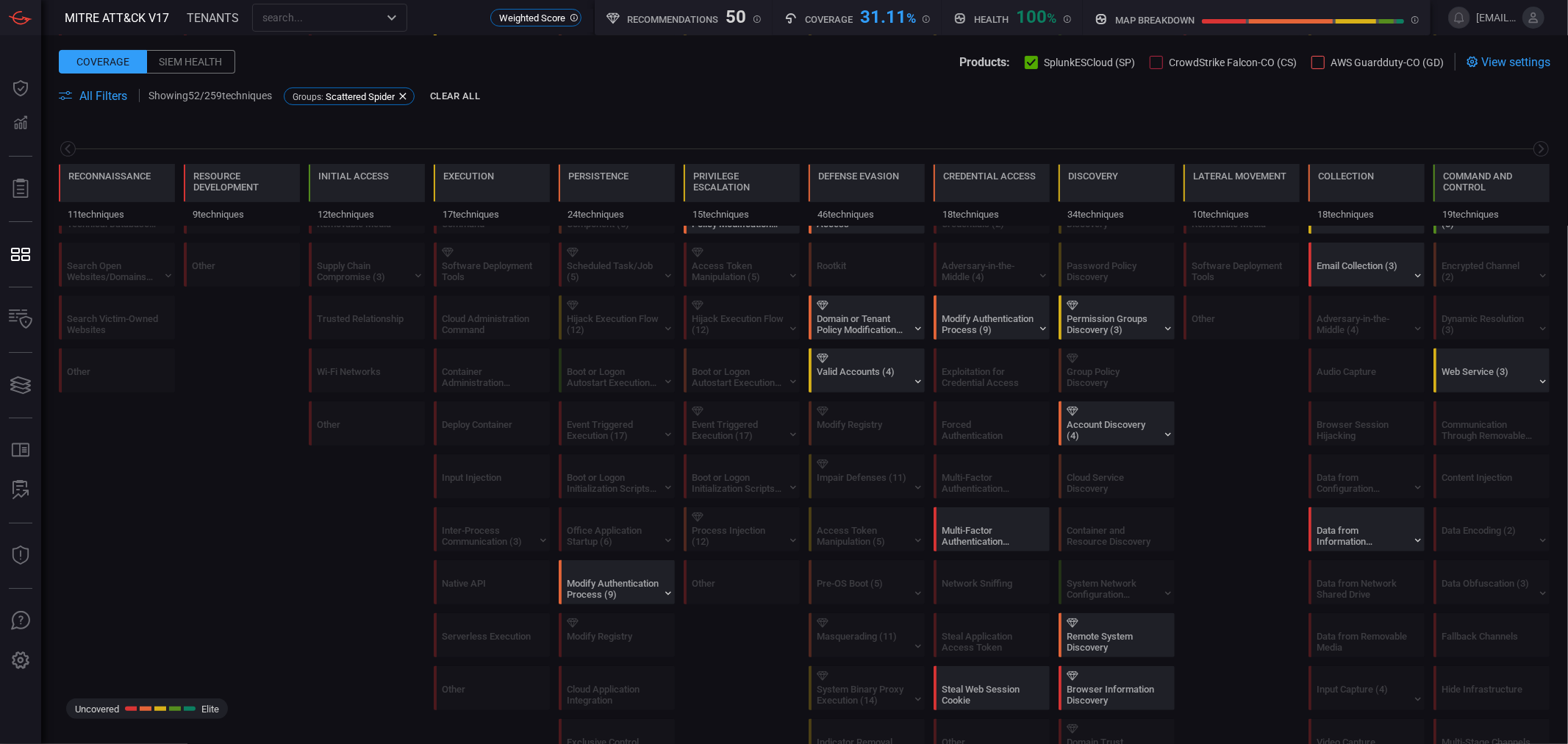
scroll to position [408, 0]
click at [626, 584] on div "Modify Authentication Process (9)" at bounding box center [612, 587] width 92 height 22
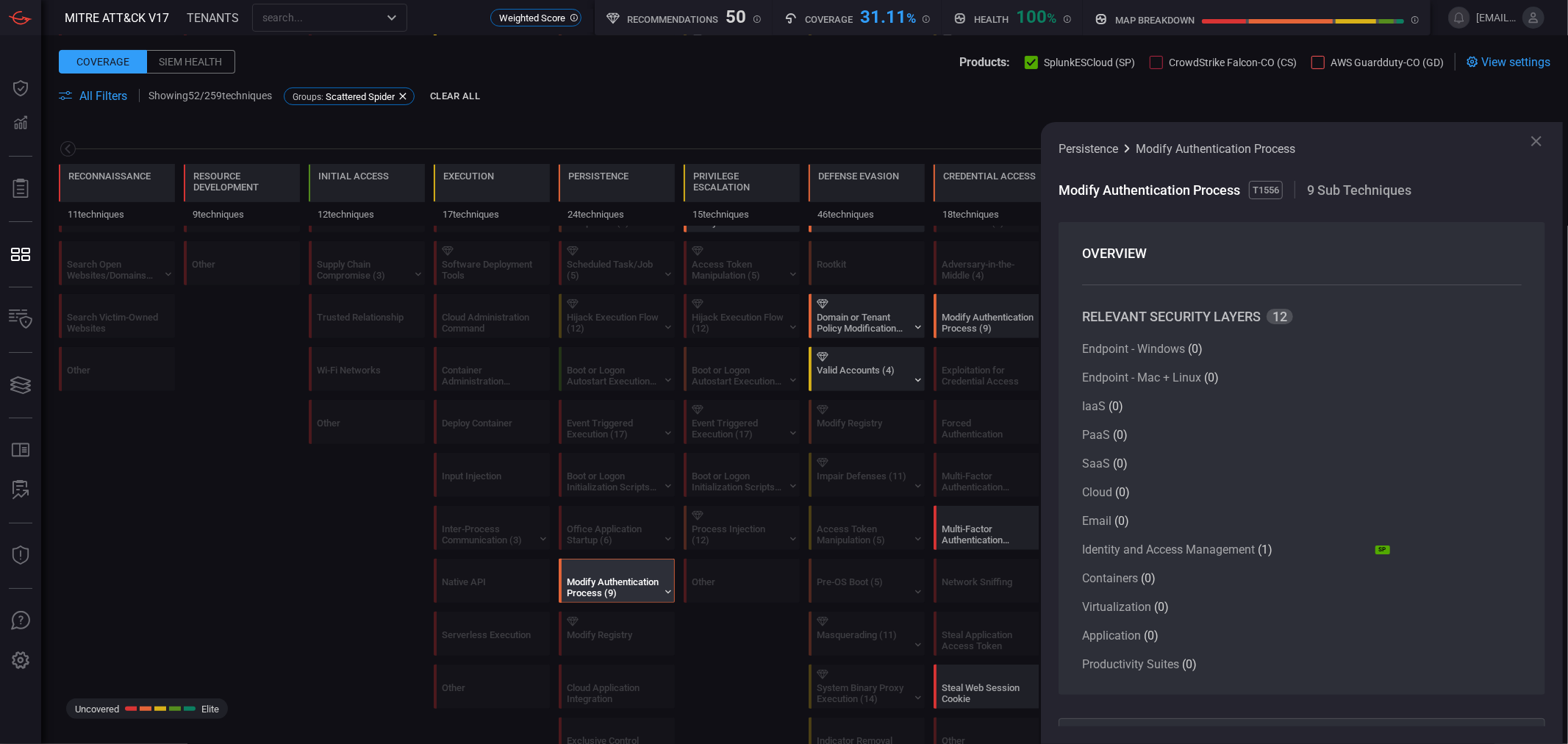
click at [626, 584] on div "Modify Authentication Process (9)" at bounding box center [612, 587] width 92 height 22
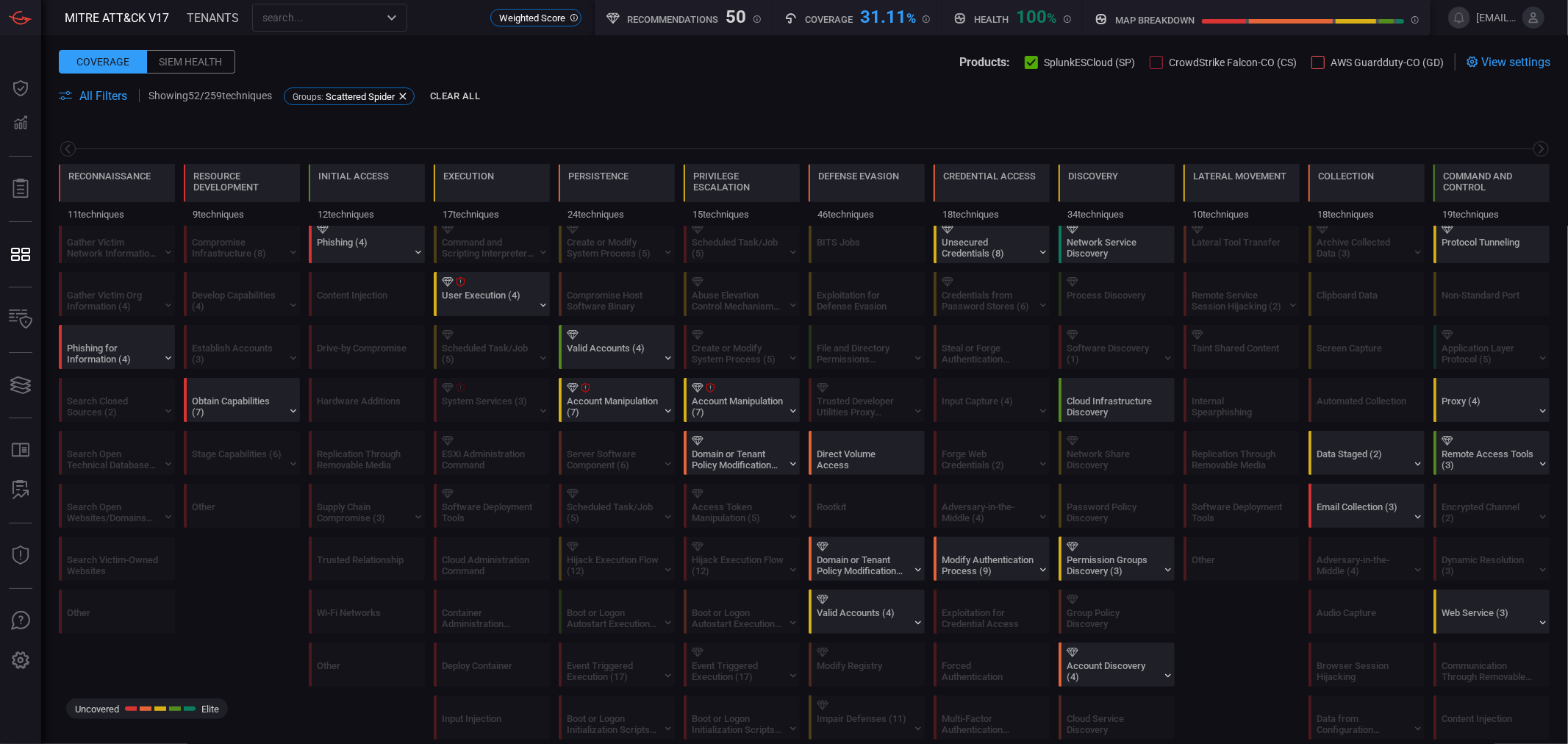
scroll to position [0, 0]
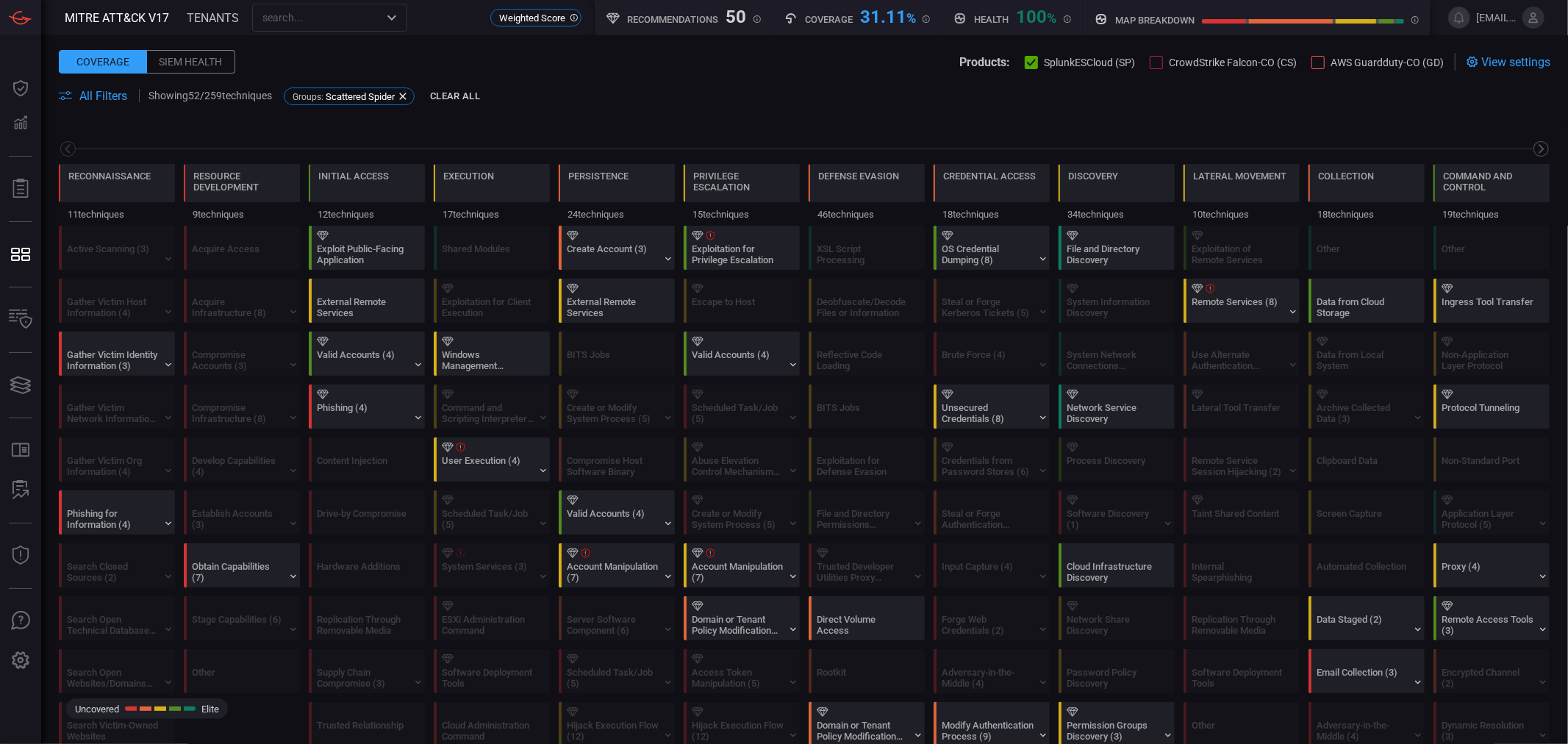
click at [1535, 144] on icon at bounding box center [1542, 149] width 16 height 16
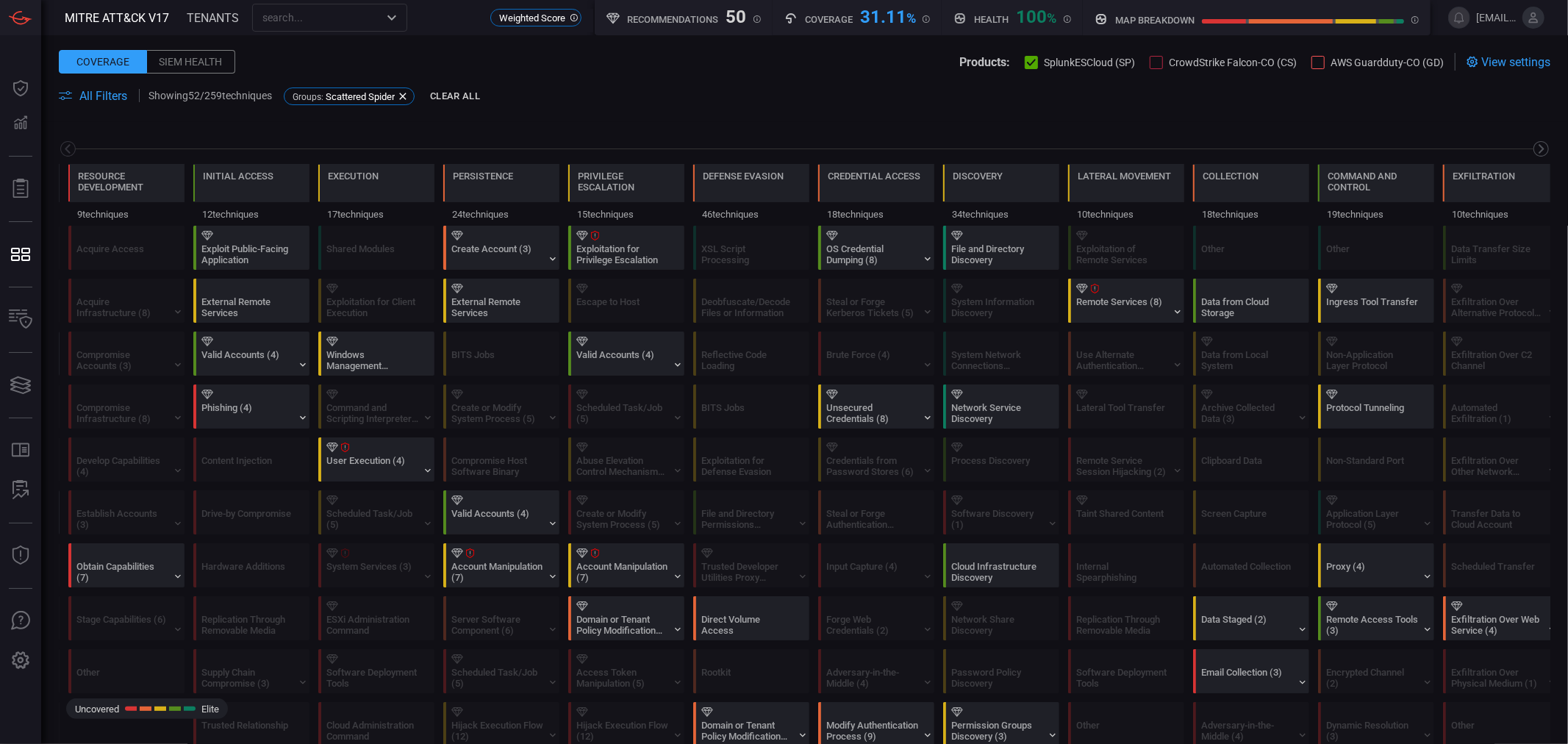
click at [1535, 144] on icon at bounding box center [1542, 149] width 16 height 16
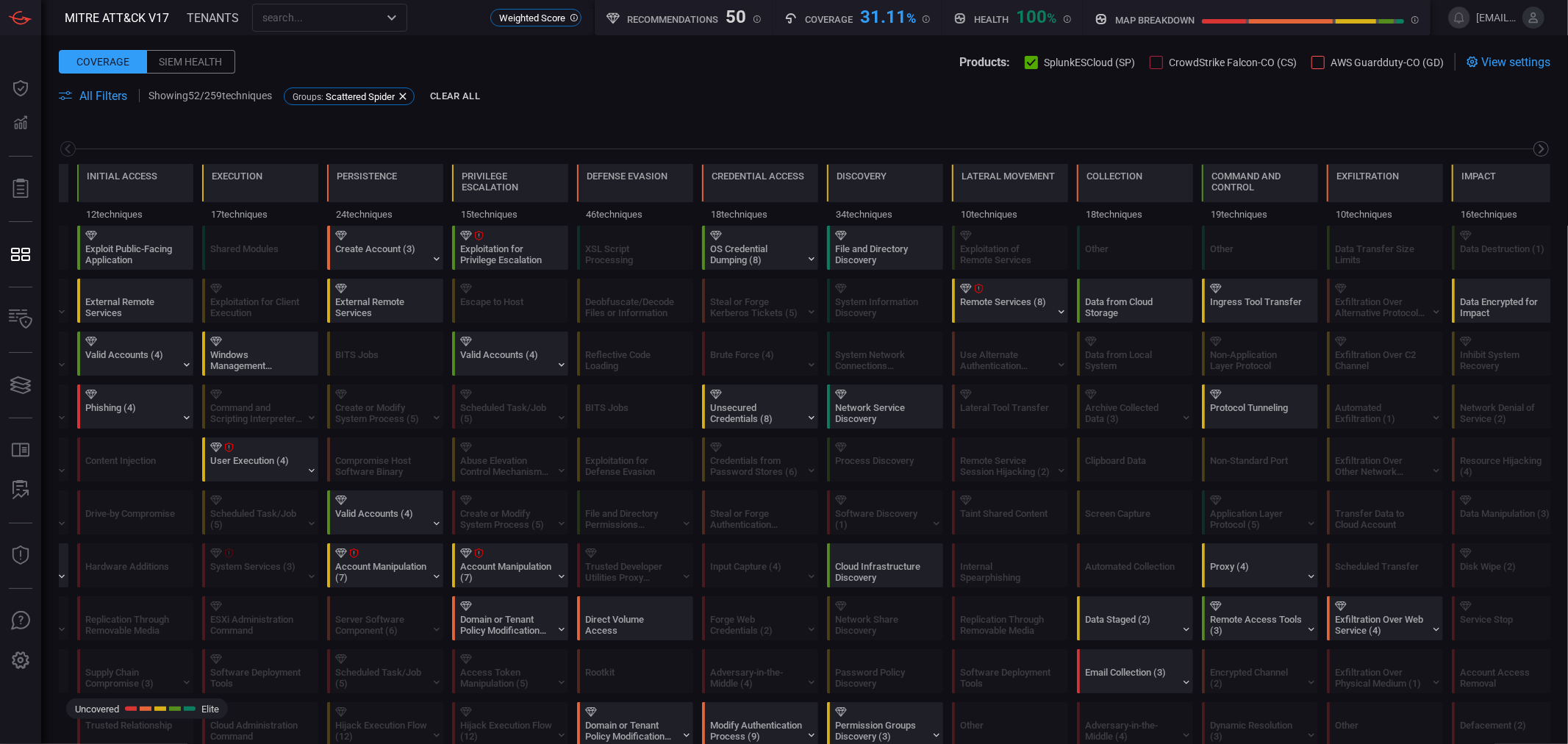
click at [1534, 144] on icon at bounding box center [1542, 149] width 19 height 19
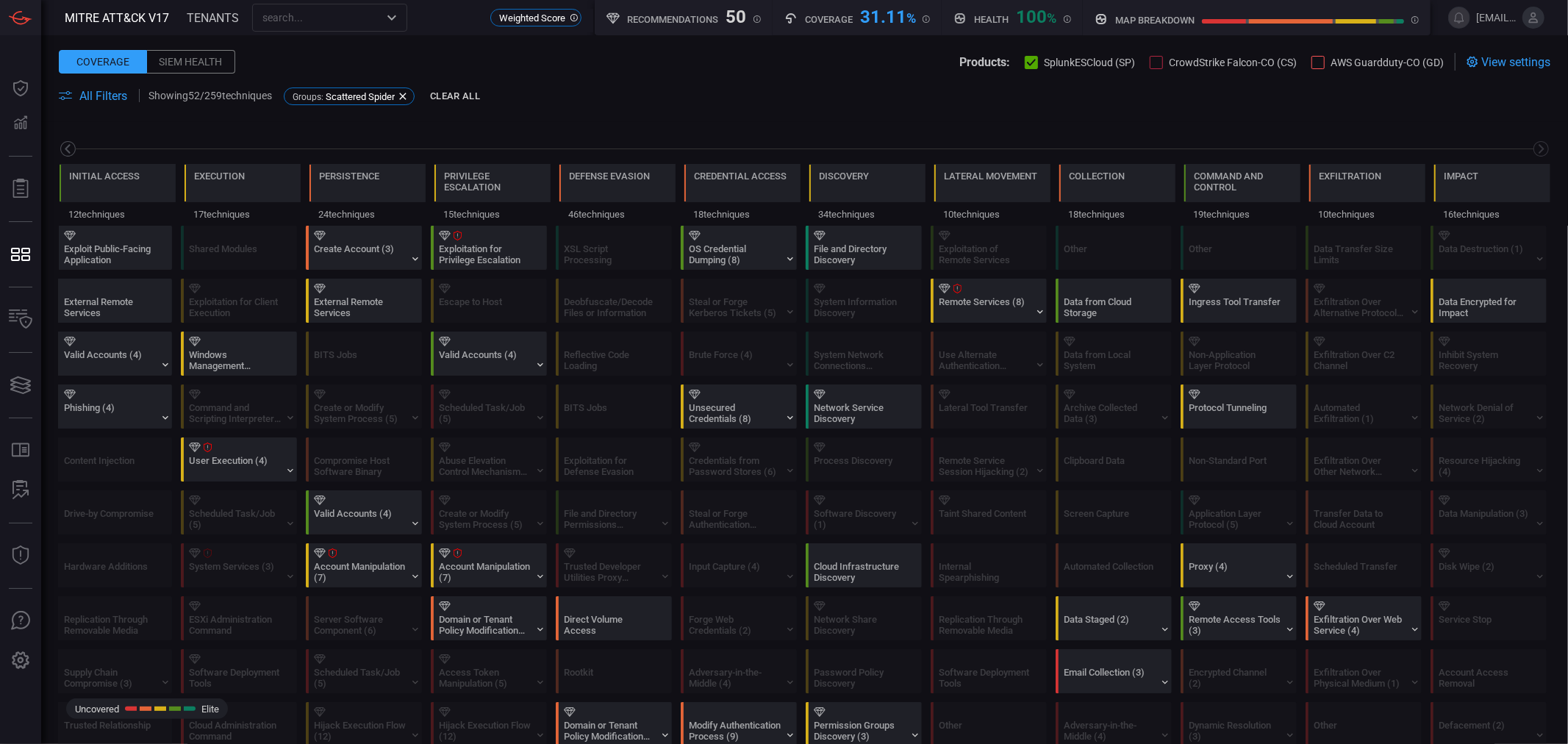
click at [70, 149] on icon at bounding box center [68, 149] width 19 height 19
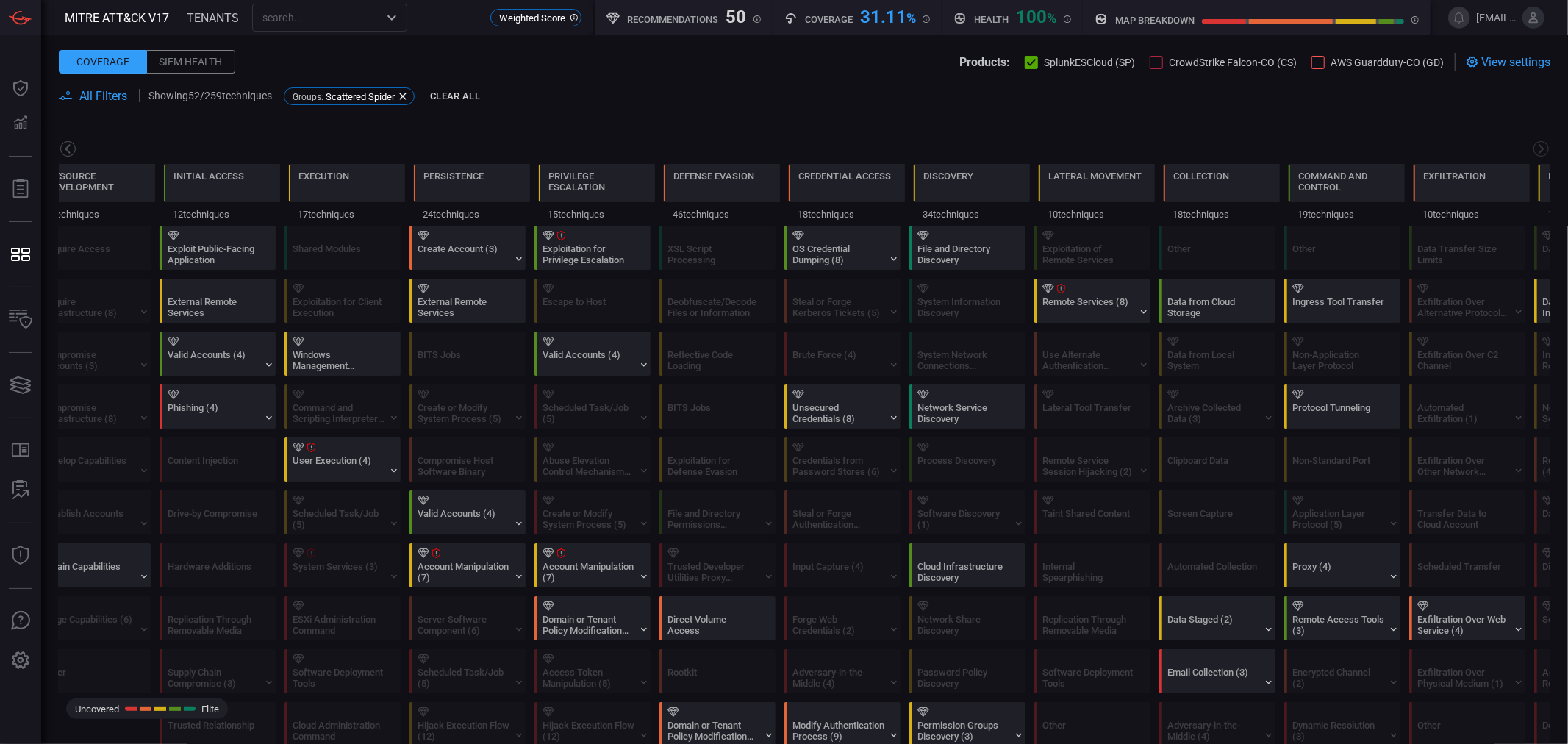
click at [70, 149] on icon at bounding box center [68, 149] width 19 height 19
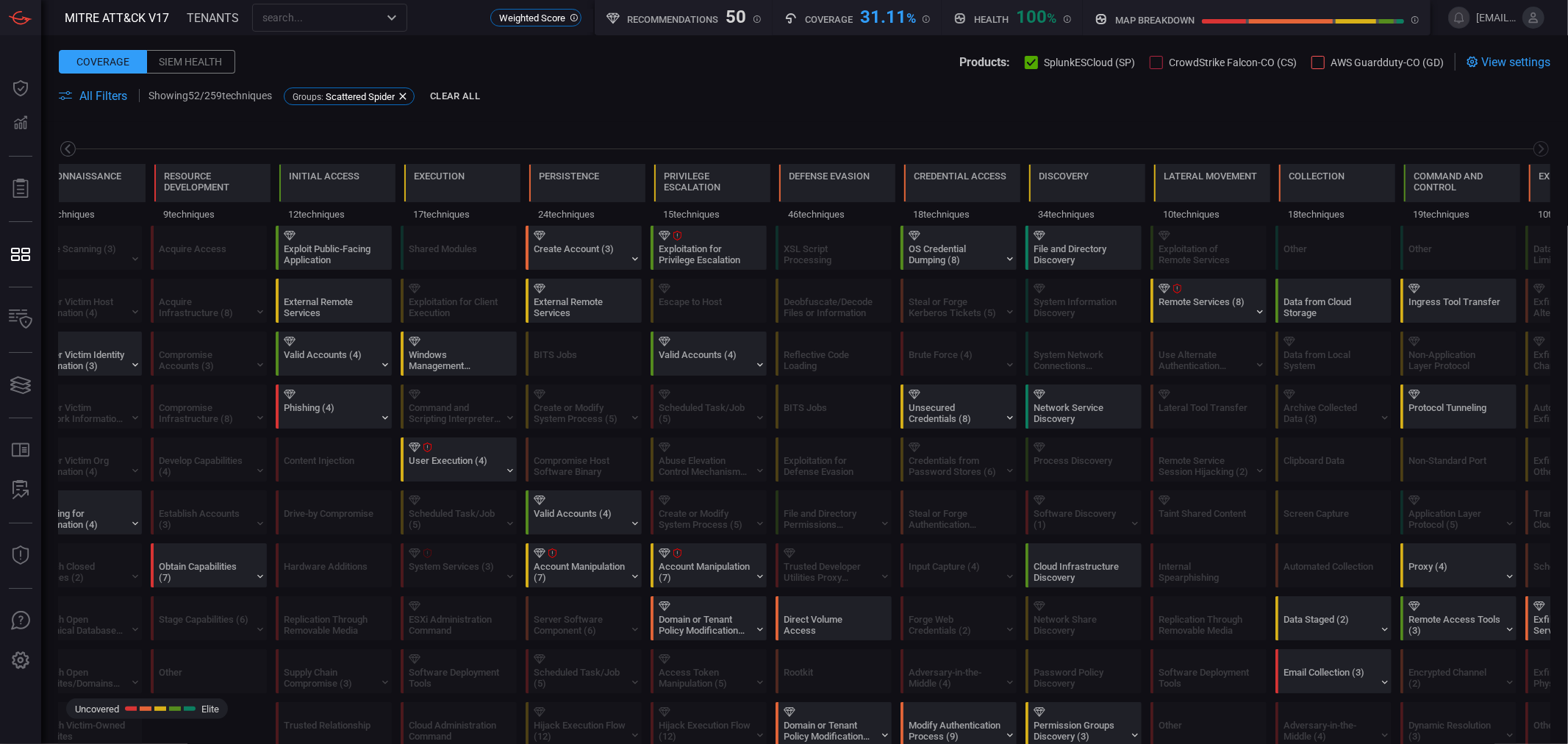
click at [70, 149] on icon at bounding box center [68, 149] width 19 height 19
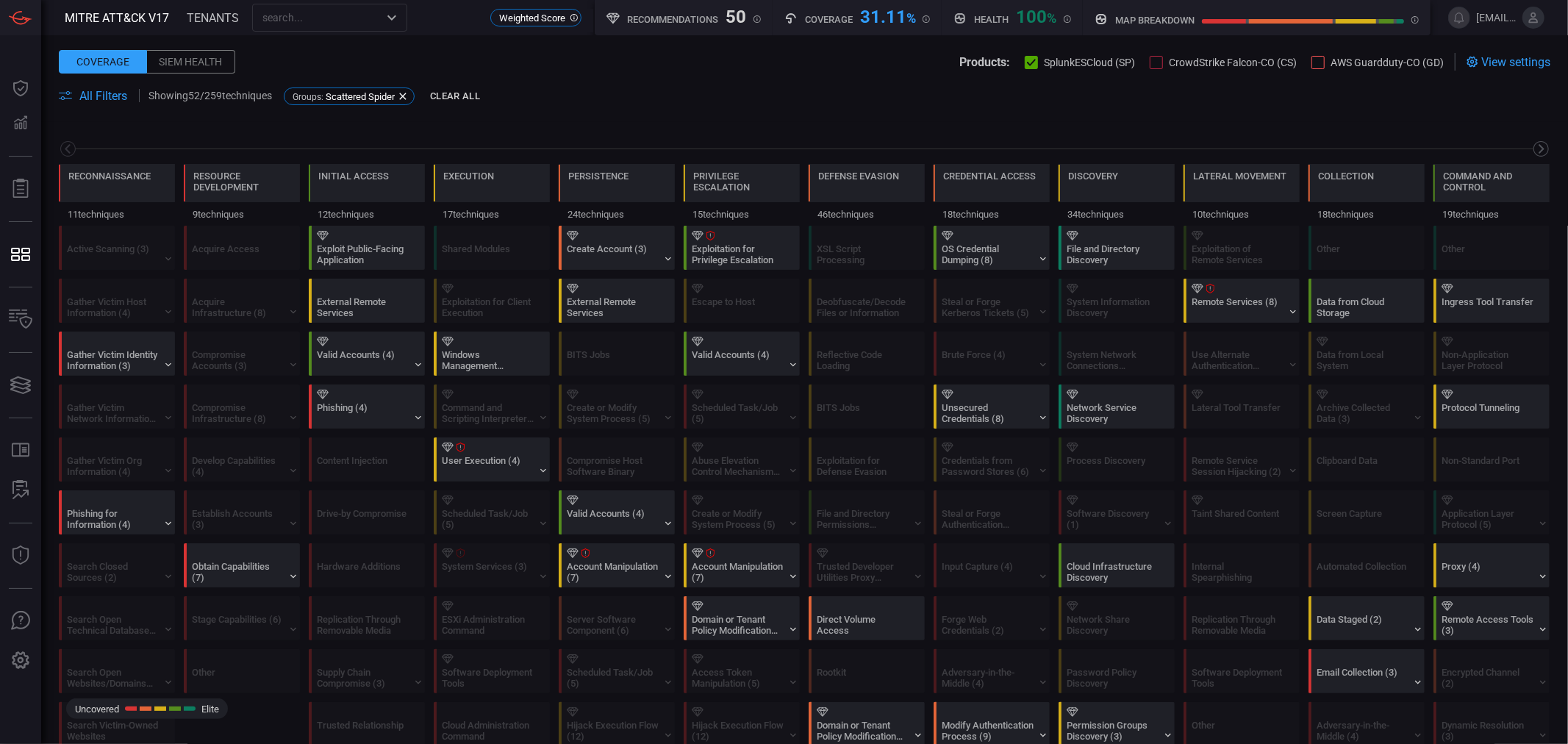
click at [1532, 151] on icon at bounding box center [1542, 149] width 19 height 19
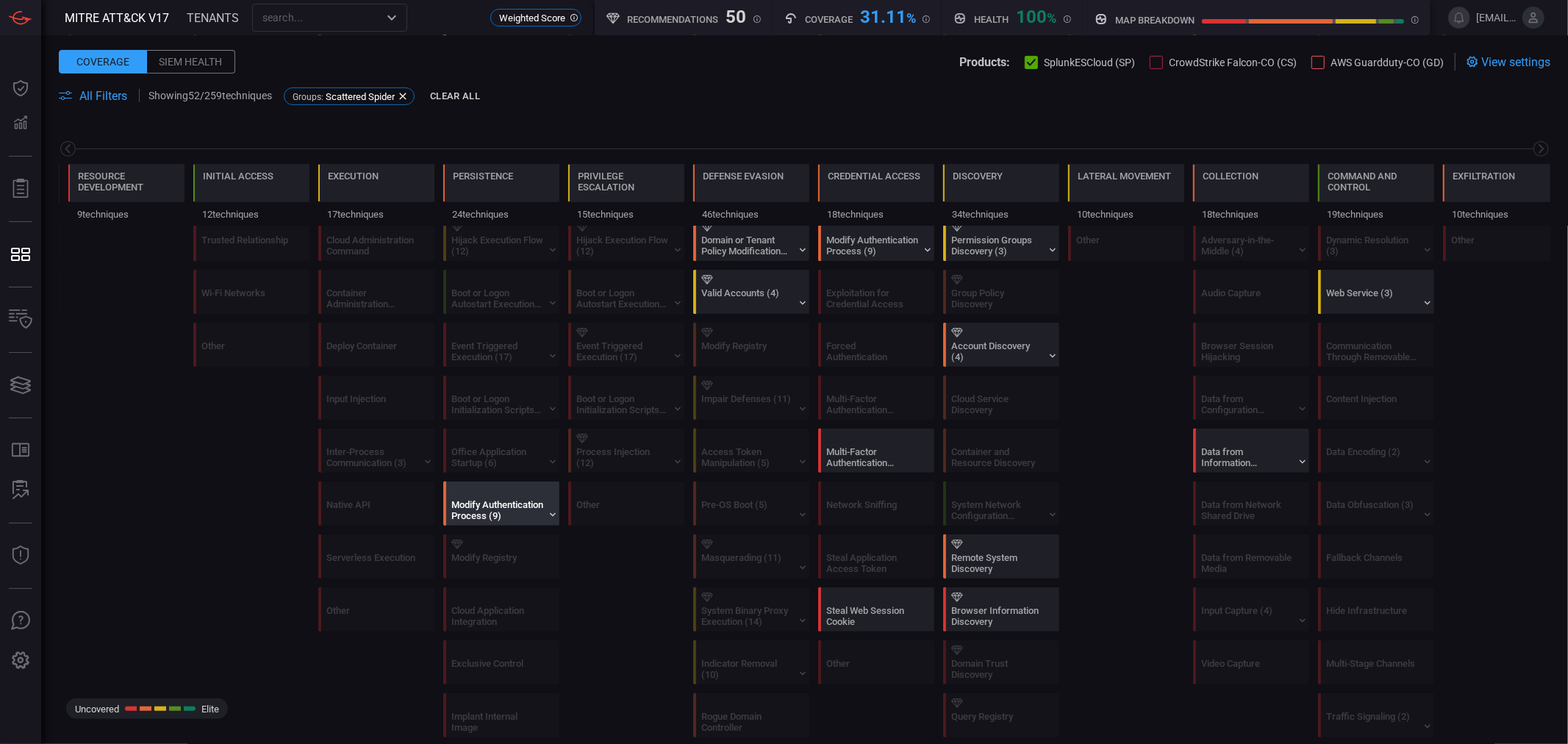
scroll to position [490, 0]
click at [513, 494] on div "Modify Authentication Process (9)" at bounding box center [505, 499] width 116 height 43
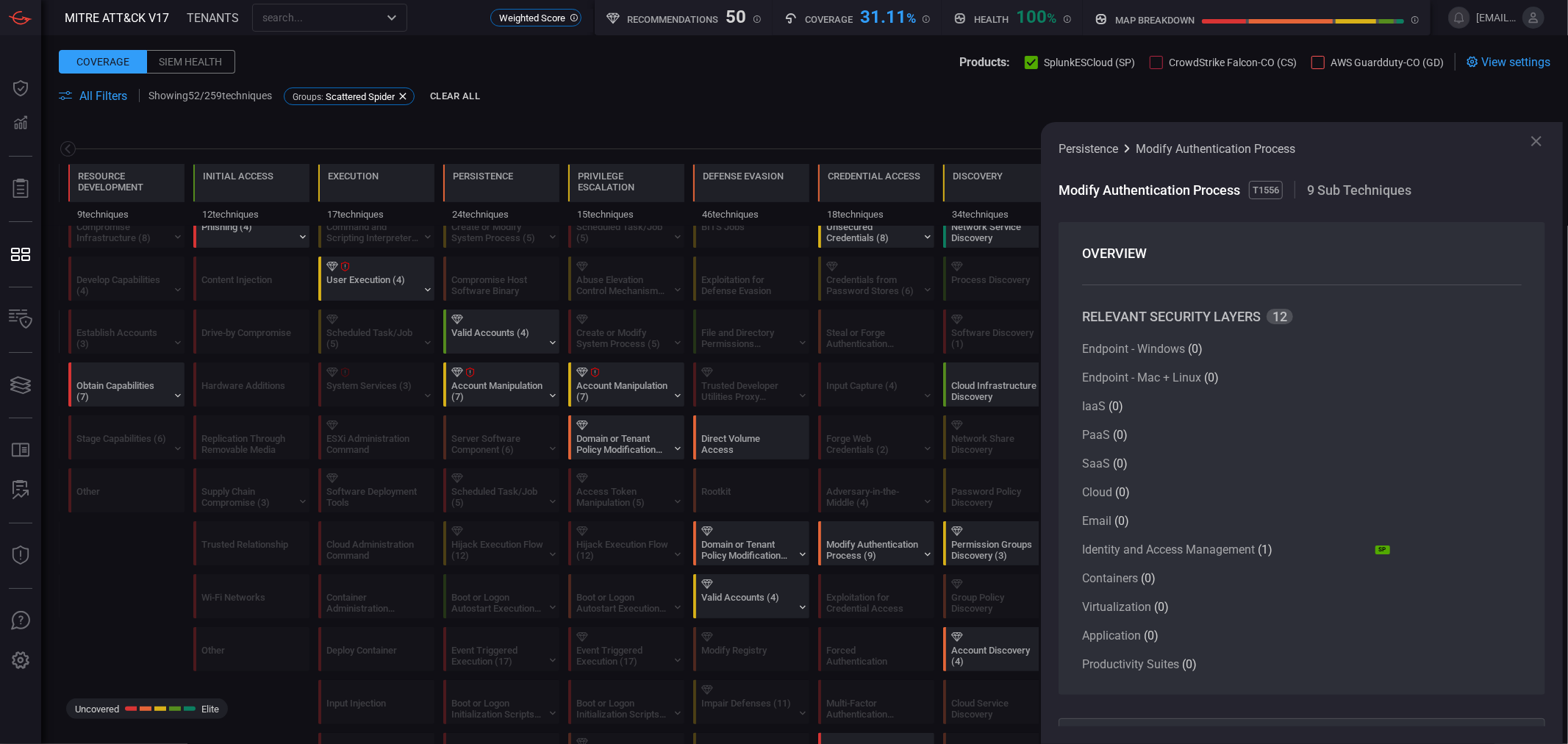
scroll to position [163, 0]
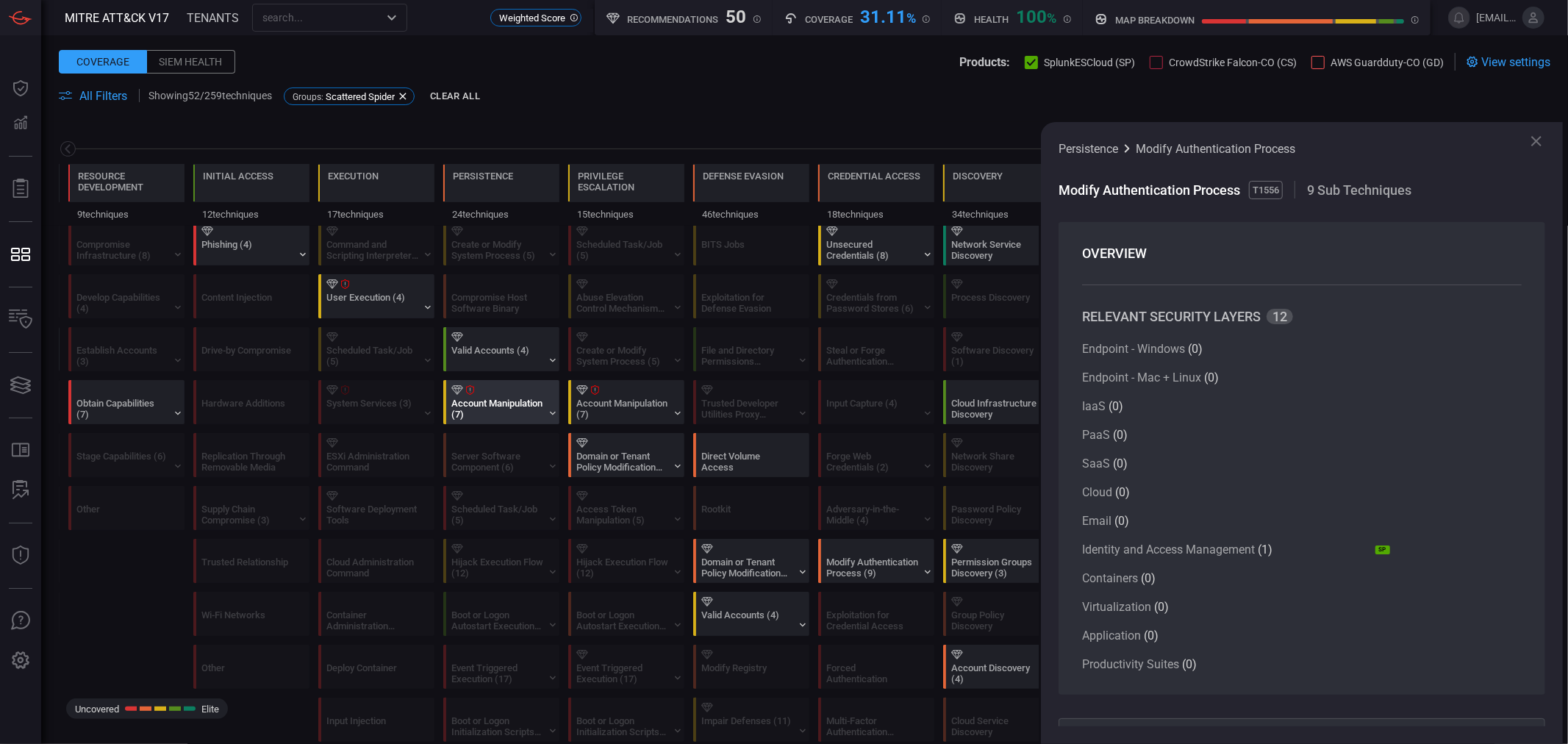
click at [498, 395] on div at bounding box center [505, 389] width 106 height 9
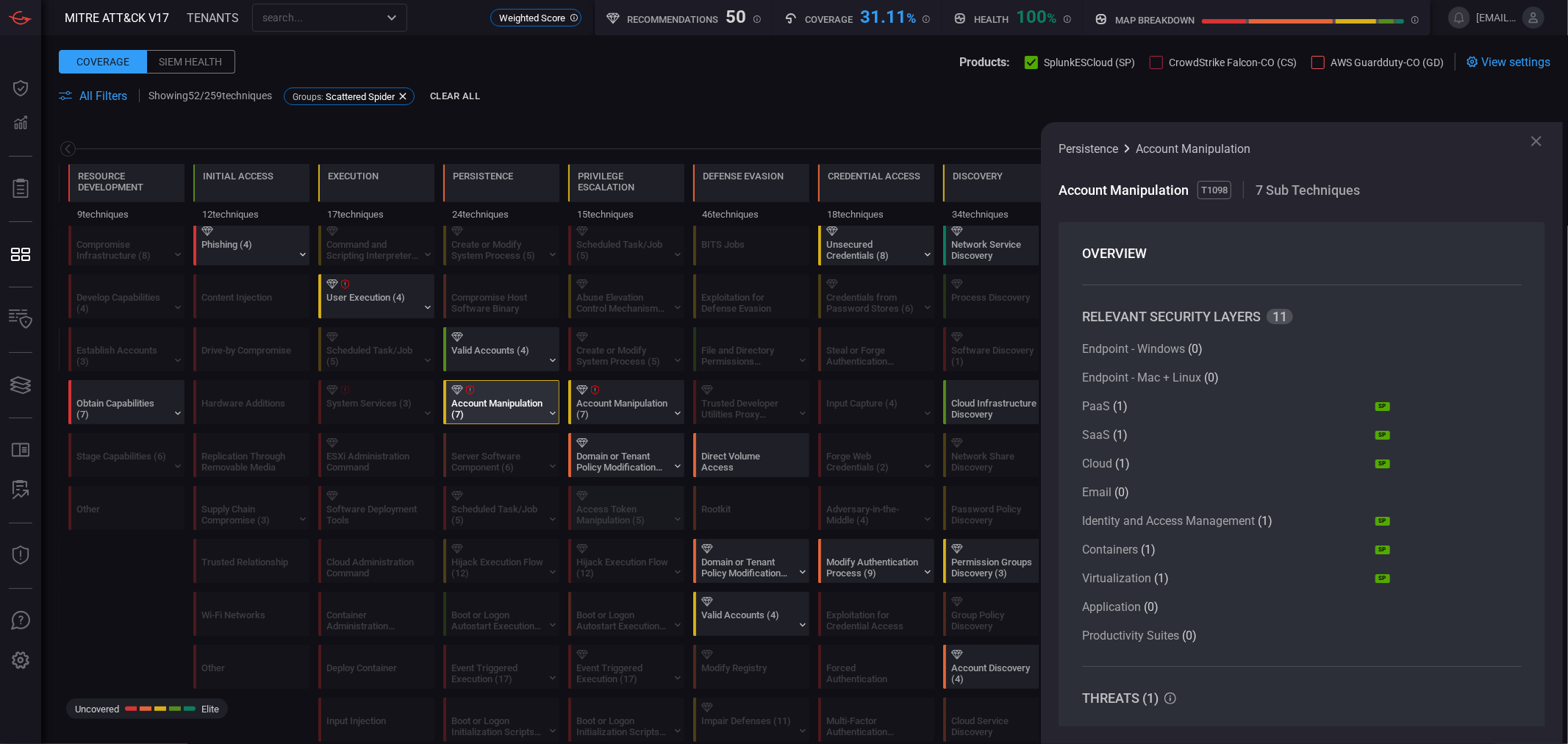
scroll to position [0, 0]
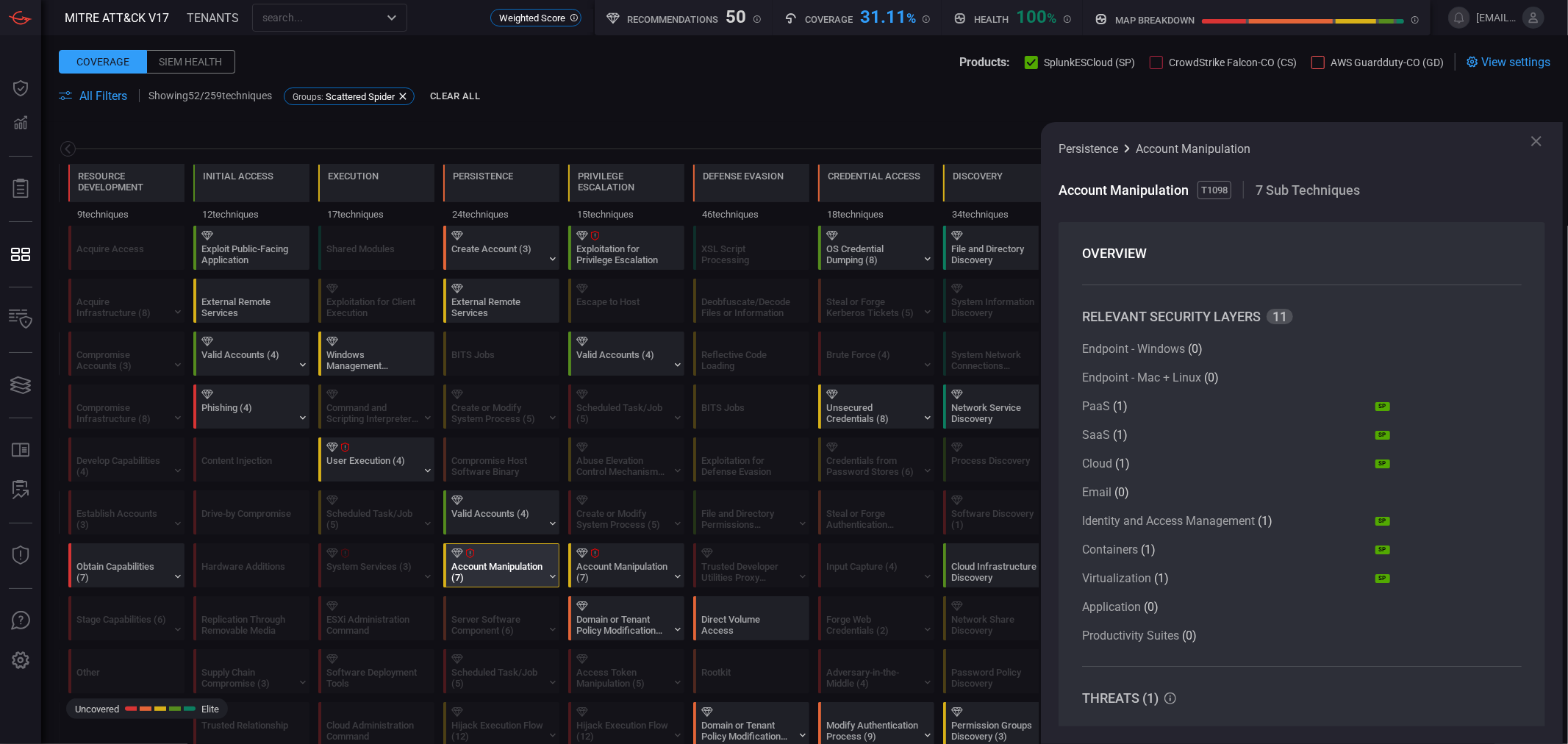
click at [900, 130] on div "Reconnaissance 11 techniques Resource Development 9 techniques Initial Access 1…" at bounding box center [804, 174] width 1527 height 104
click at [1535, 138] on icon at bounding box center [1536, 140] width 18 height 18
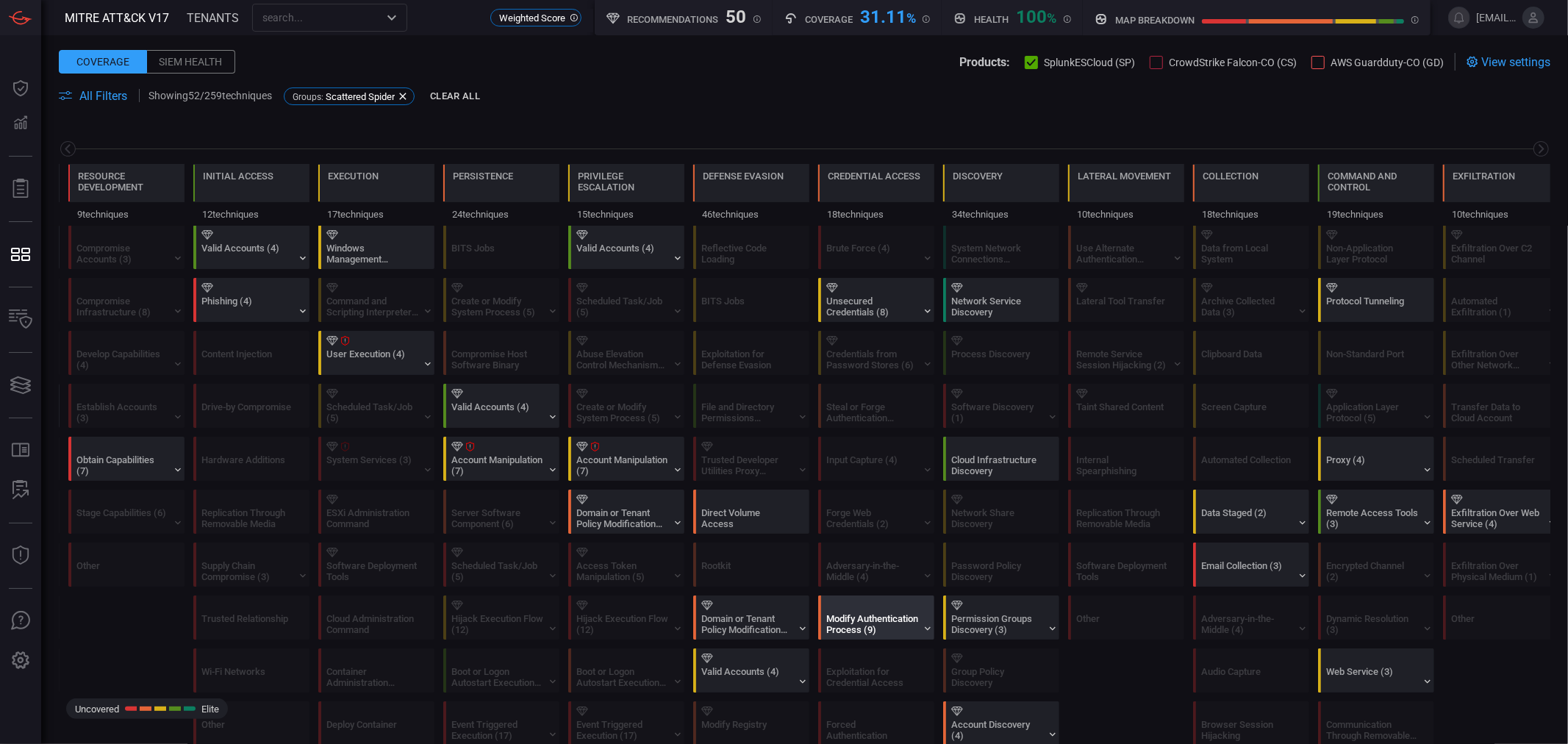
scroll to position [81, 0]
